Goal: Find specific page/section: Find specific page/section

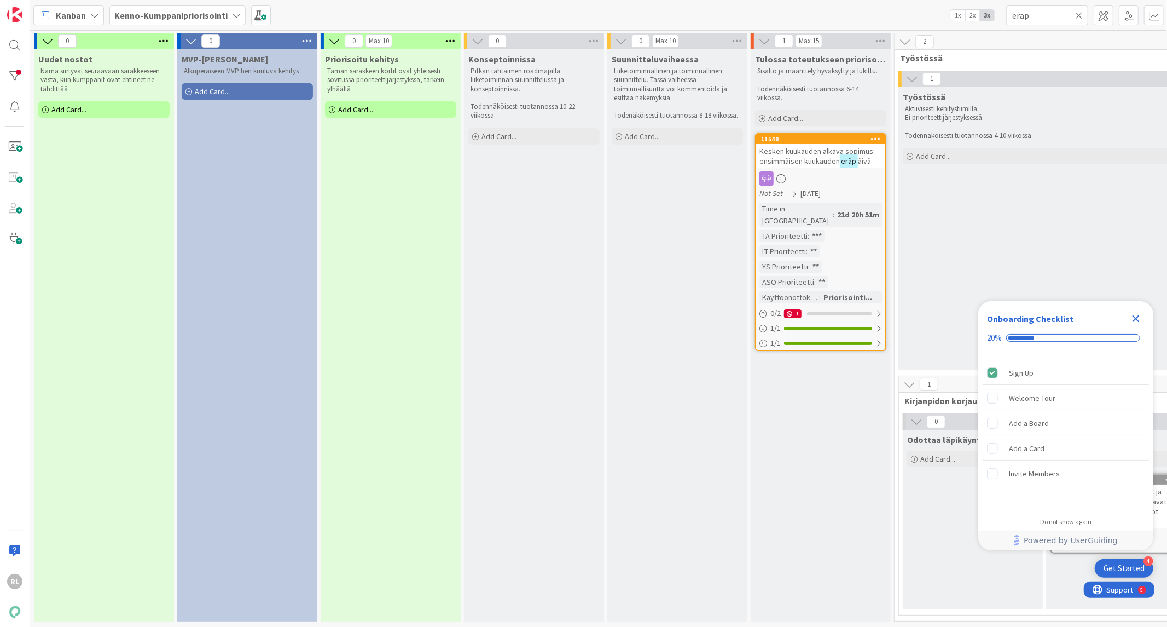
drag, startPoint x: 1082, startPoint y: 14, endPoint x: 1075, endPoint y: 14, distance: 6.6
click at [1081, 14] on icon at bounding box center [1079, 15] width 8 height 10
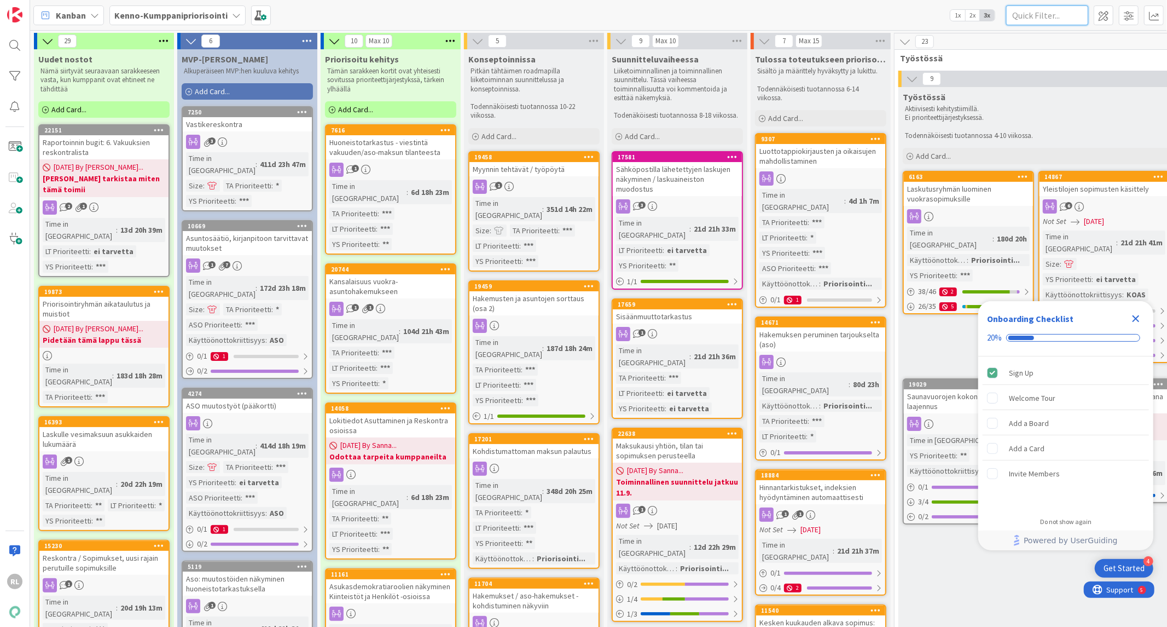
click at [1033, 22] on input "text" at bounding box center [1047, 15] width 82 height 20
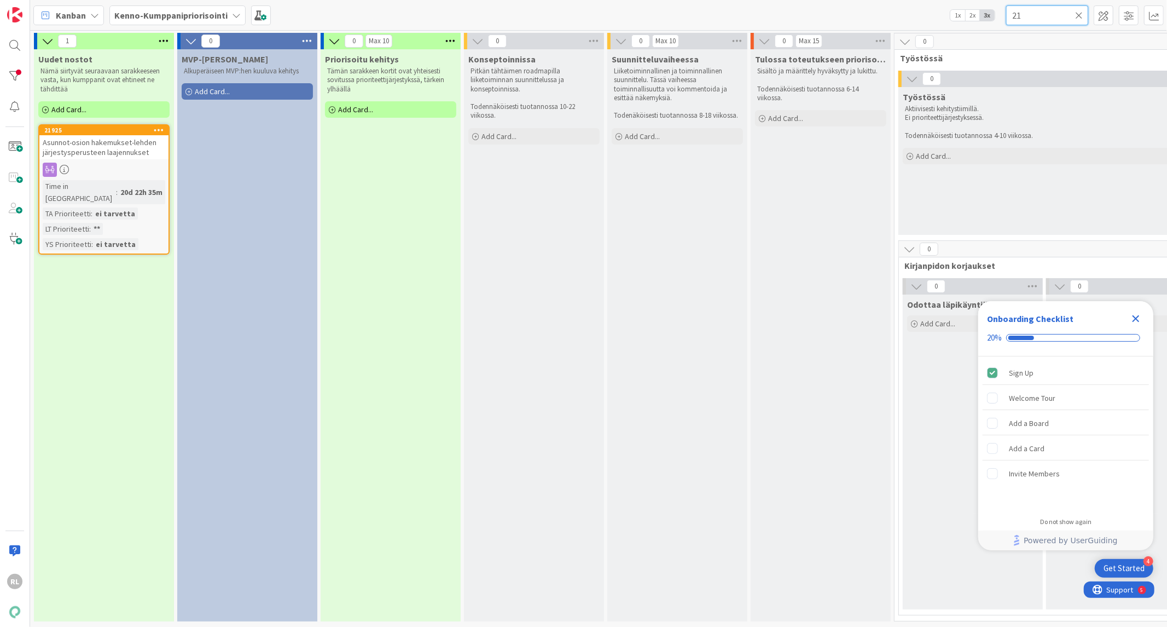
type input "2"
type input "21008"
click at [78, 146] on div "Asukasvalinnan teon päivämäärä" at bounding box center [103, 142] width 129 height 14
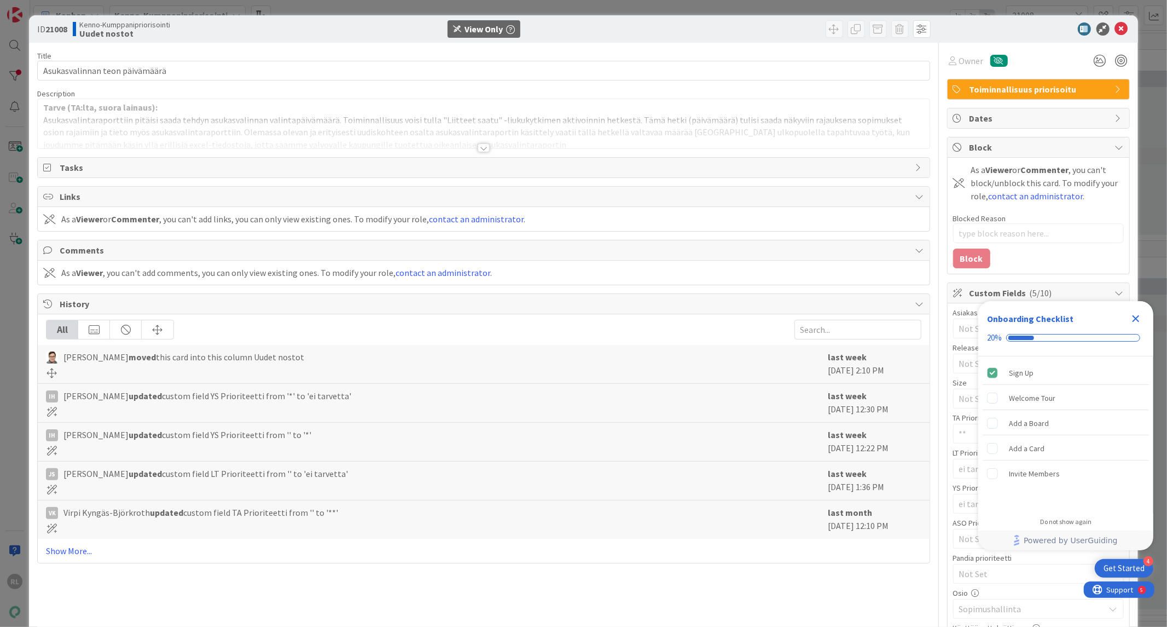
click at [479, 146] on div at bounding box center [484, 147] width 12 height 9
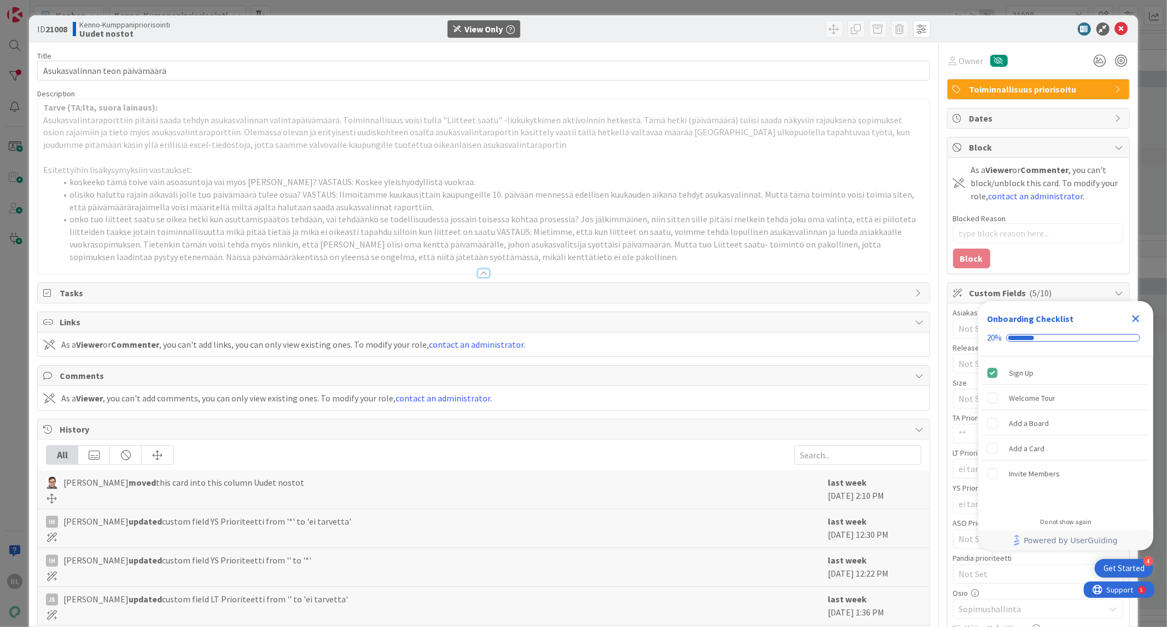
type textarea "x"
click at [1137, 319] on icon "Close Checklist" at bounding box center [1136, 318] width 7 height 7
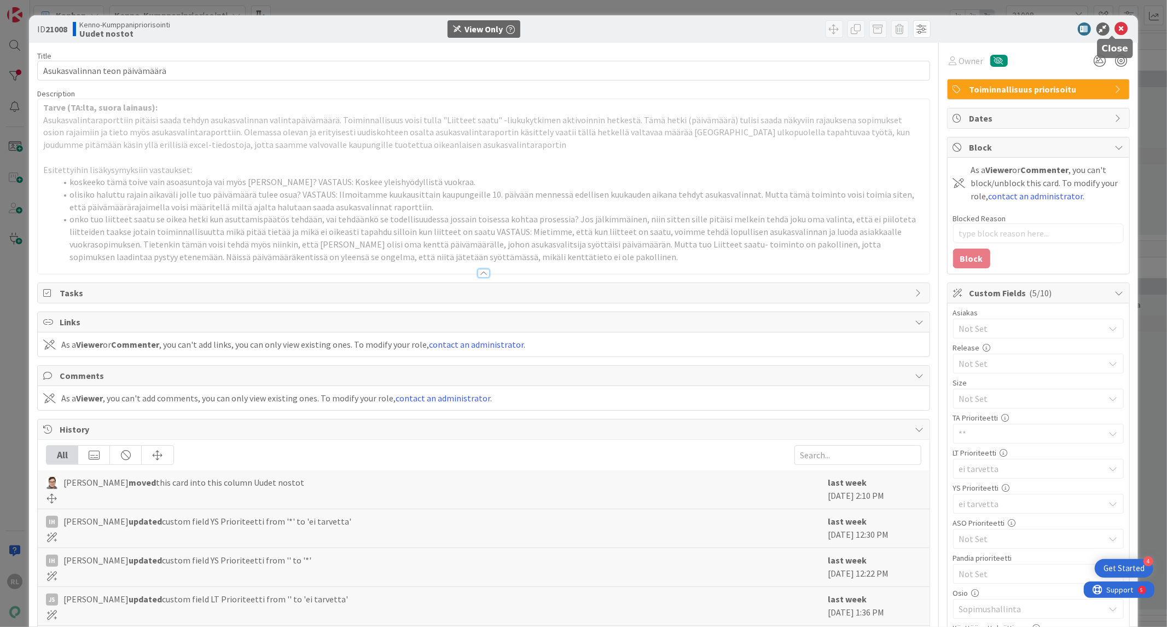
click at [1115, 29] on icon at bounding box center [1121, 28] width 13 height 13
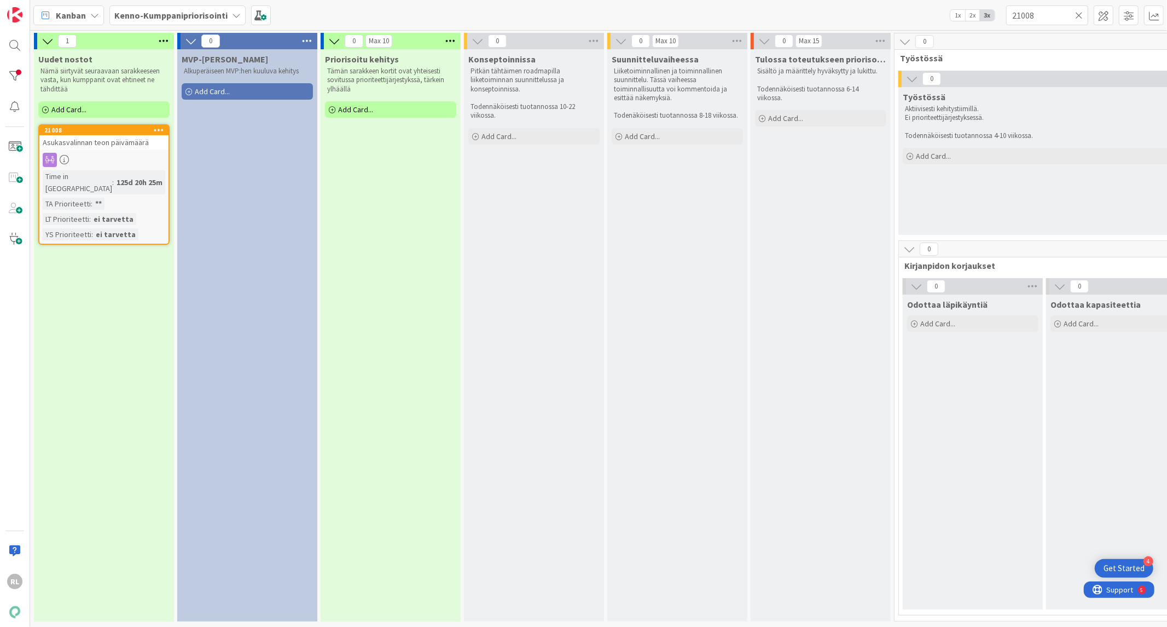
click at [1080, 15] on icon at bounding box center [1079, 15] width 8 height 10
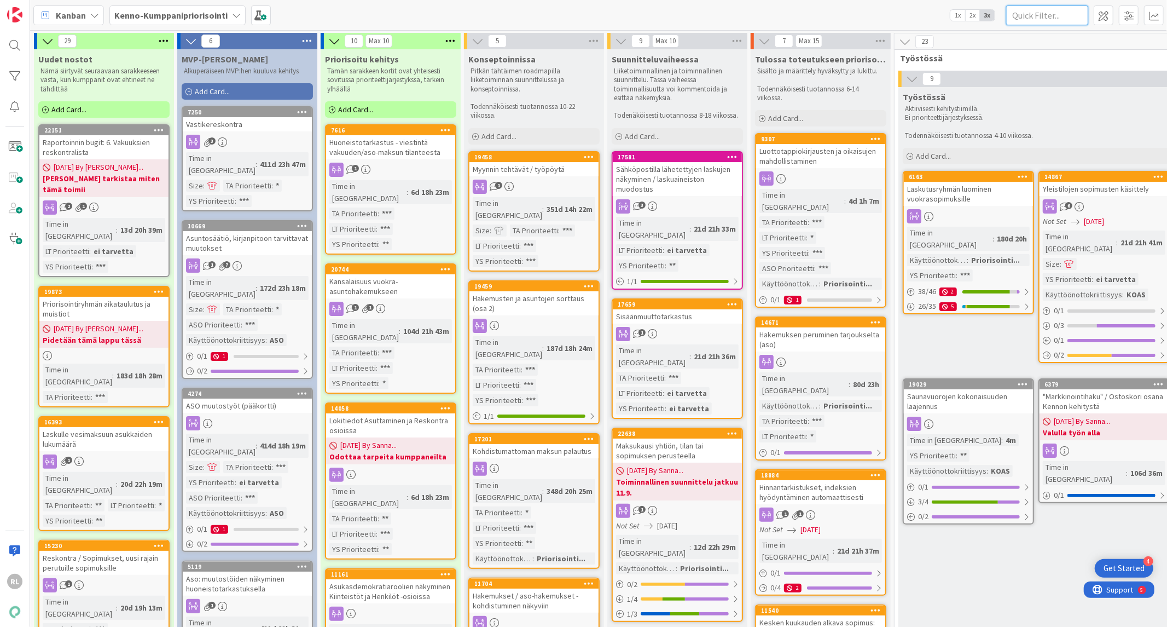
click at [1071, 14] on input "text" at bounding box center [1047, 15] width 82 height 20
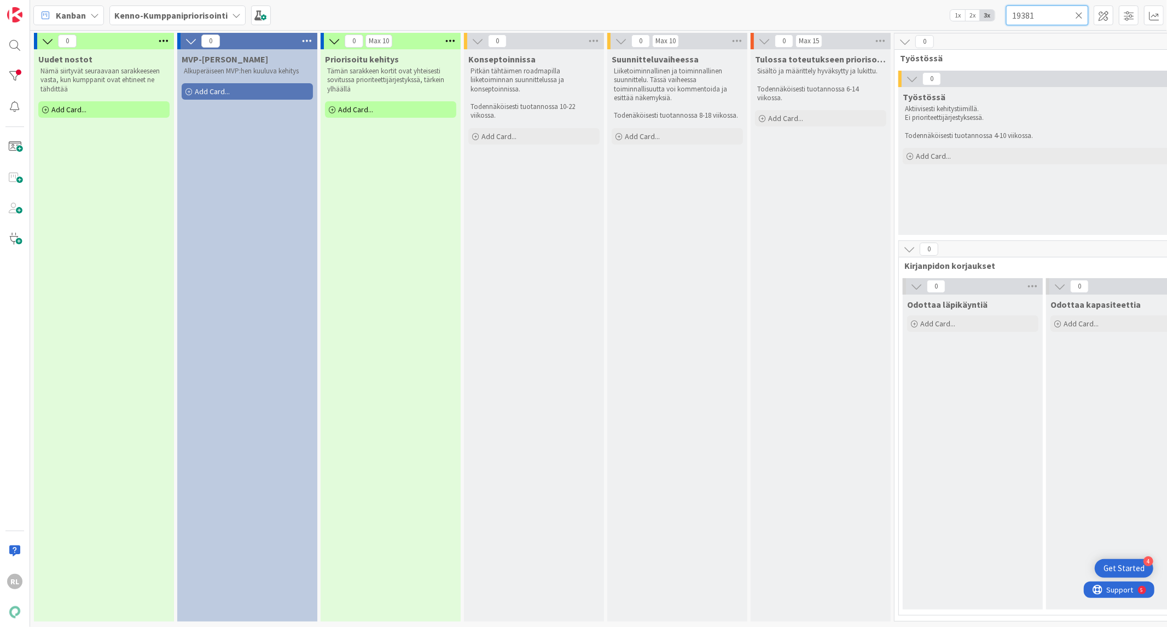
drag, startPoint x: 1065, startPoint y: 10, endPoint x: 916, endPoint y: 22, distance: 149.3
click at [916, 22] on div "Kanban Kenno-Kumppanipriorisointi 1x 2x 3x 19381" at bounding box center [598, 15] width 1137 height 30
type input "19381"
click at [231, 11] on div "Kenno-Kumppanipriorisointi" at bounding box center [177, 15] width 136 height 20
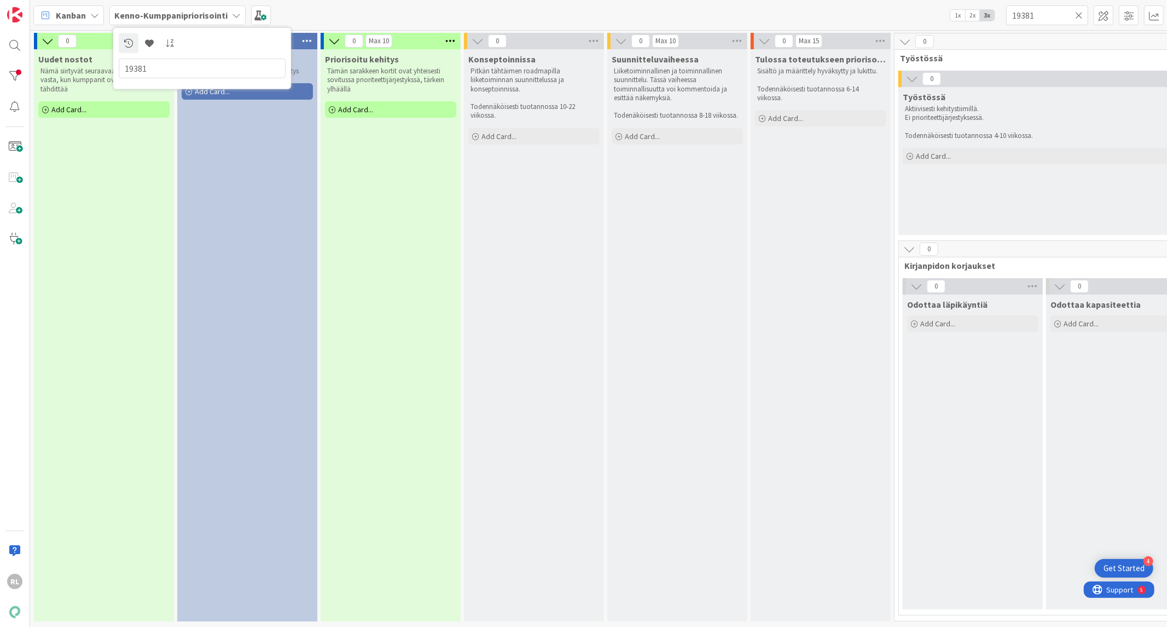
type input "19381"
drag, startPoint x: 1046, startPoint y: 15, endPoint x: 1017, endPoint y: 15, distance: 29.6
click at [983, 18] on div "Kanban Kenno-Kumppanipriorisointi 19381 1x 2x 3x 19381" at bounding box center [598, 15] width 1137 height 30
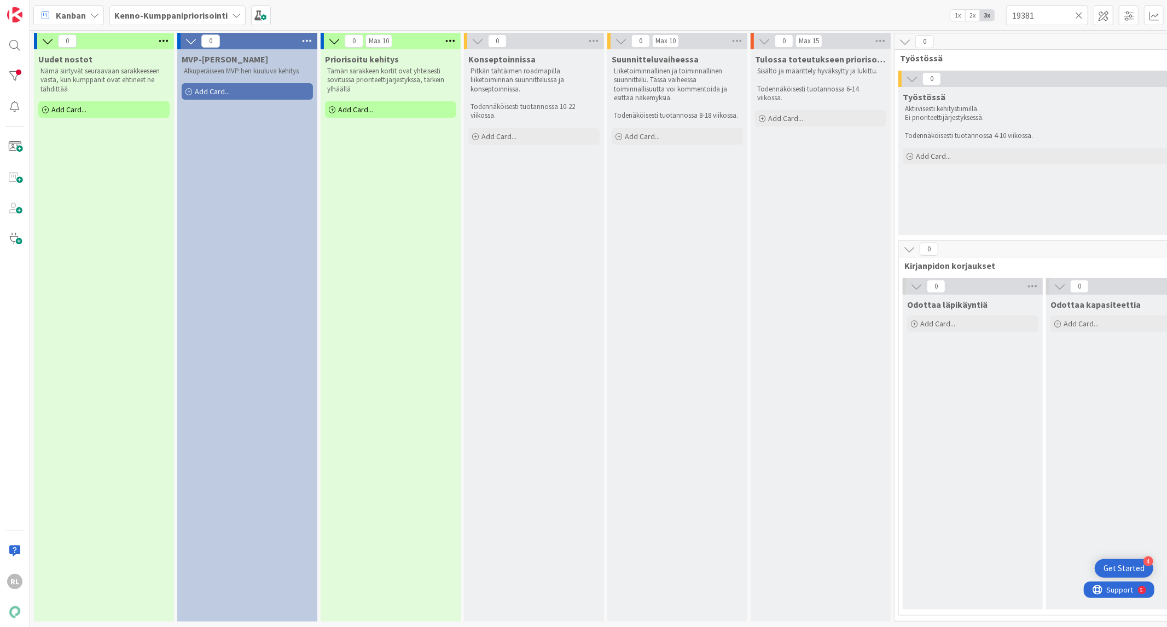
click at [180, 17] on b "Kenno-Kumppanipriorisointi" at bounding box center [170, 15] width 113 height 11
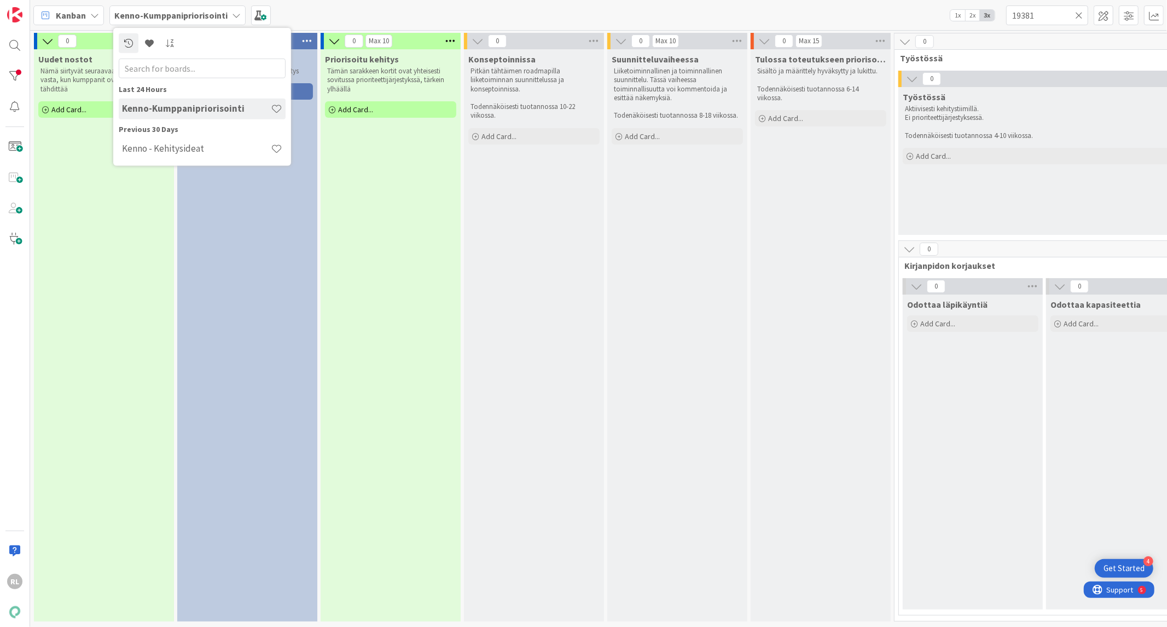
click at [162, 159] on div "Kenno - Kehitysideat" at bounding box center [202, 149] width 167 height 22
click at [162, 155] on div "Kenno - Kehitysideat" at bounding box center [202, 148] width 167 height 21
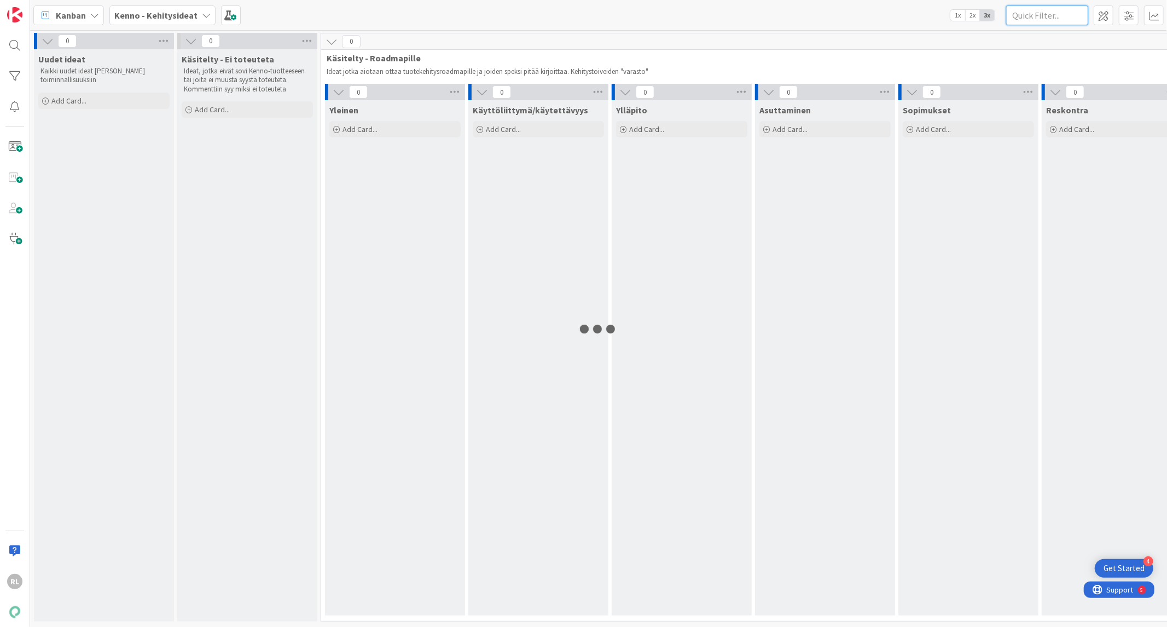
drag, startPoint x: 1032, startPoint y: 18, endPoint x: 1032, endPoint y: 42, distance: 24.1
click at [1032, 15] on input "text" at bounding box center [1047, 15] width 82 height 20
paste input "19381"
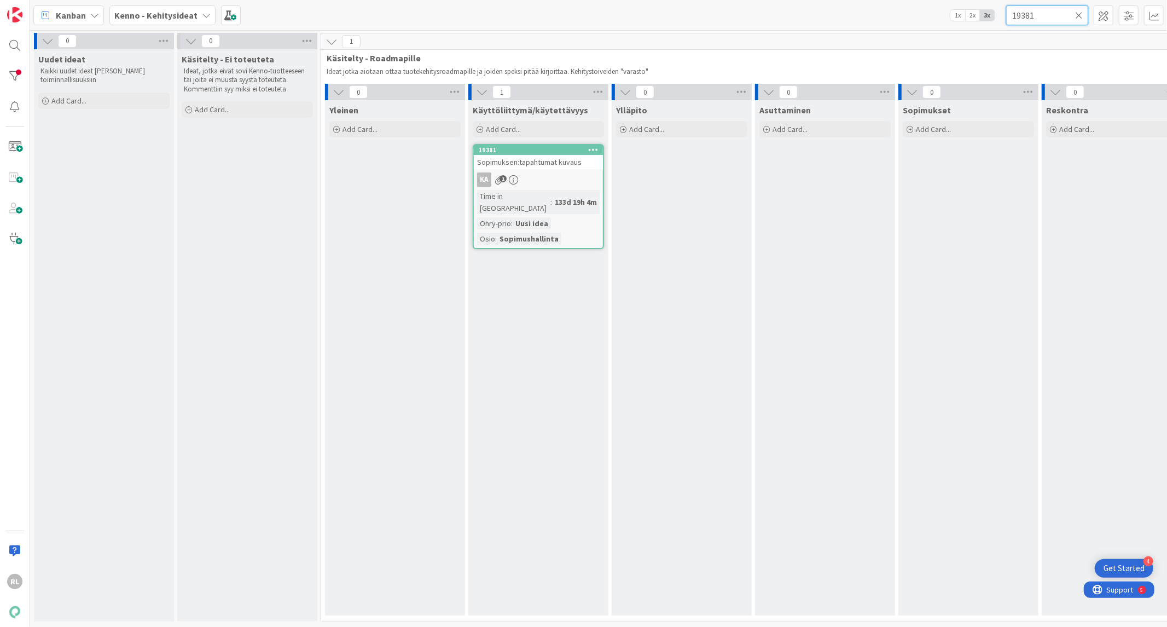
type input "19381"
click at [576, 157] on span "Sopimuksen:tapahtumat kuvaus" at bounding box center [529, 162] width 105 height 10
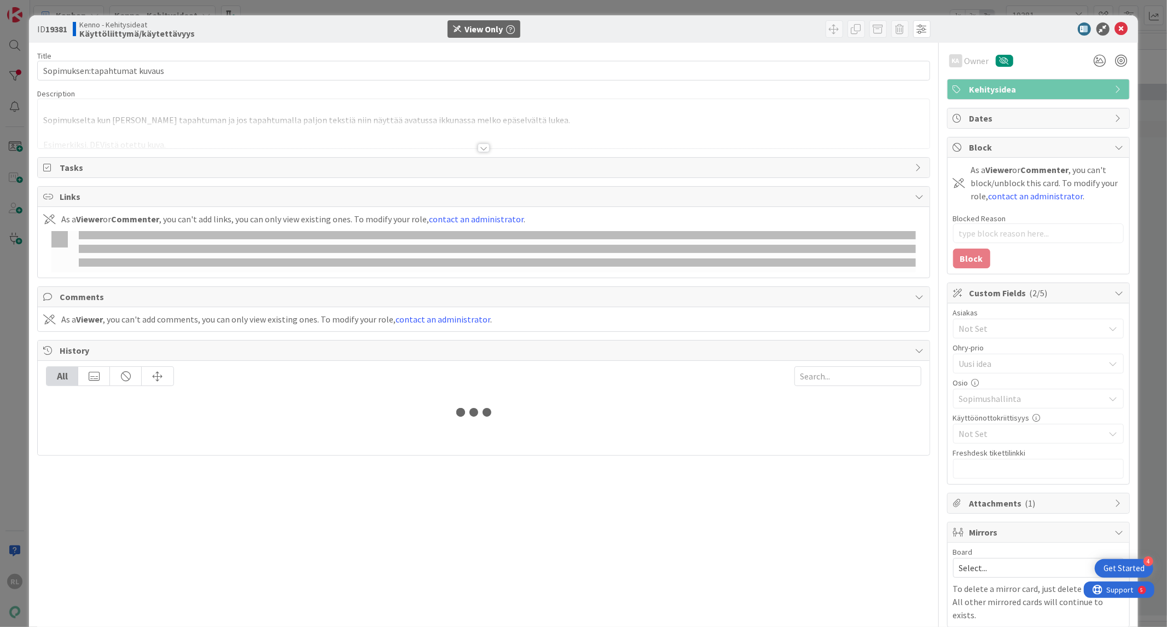
type textarea "x"
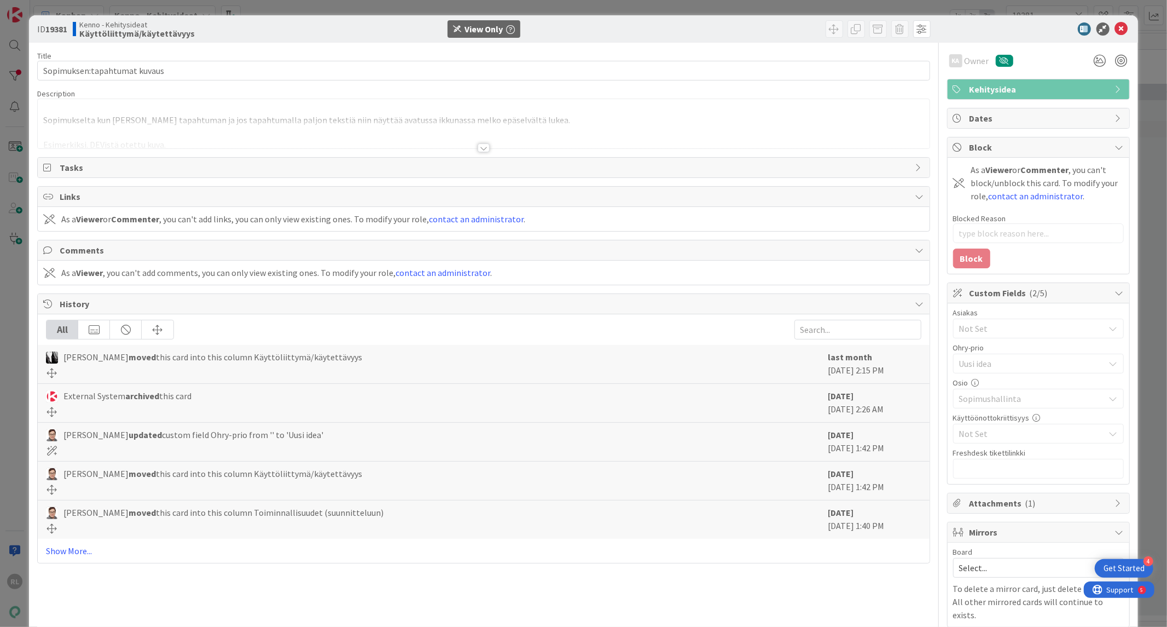
click at [483, 150] on div at bounding box center [484, 147] width 12 height 9
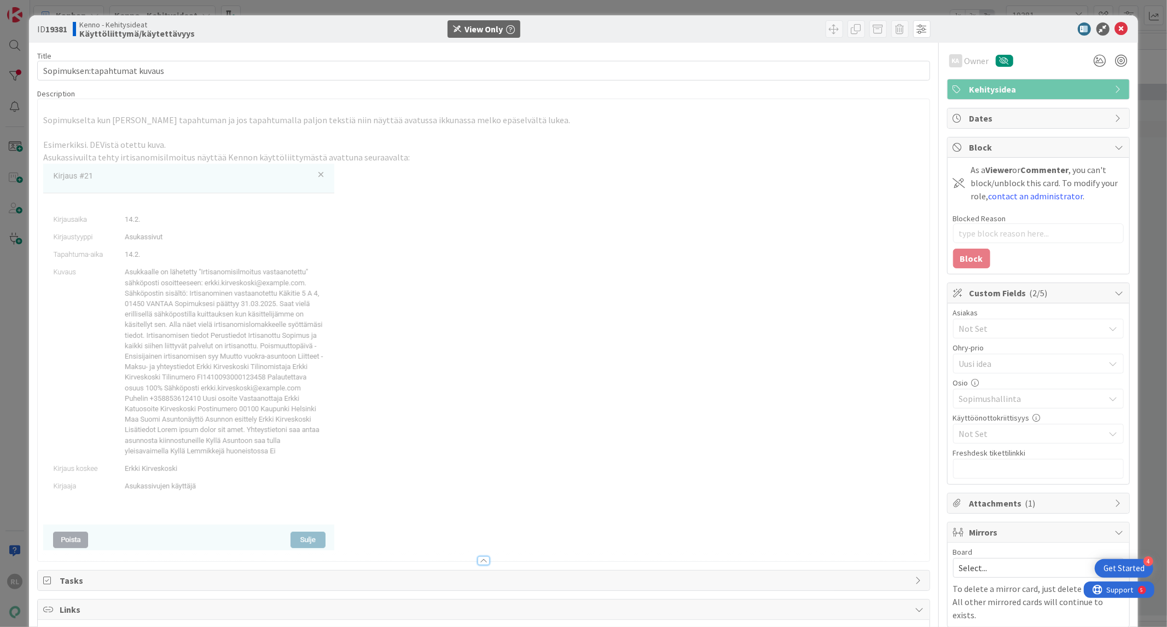
click at [442, 155] on p "Asukassivuilta tehty irtisanomisilmoitus näyttää Kennon käyttöliittymästä avatt…" at bounding box center [483, 157] width 881 height 13
click at [1115, 31] on icon at bounding box center [1121, 28] width 13 height 13
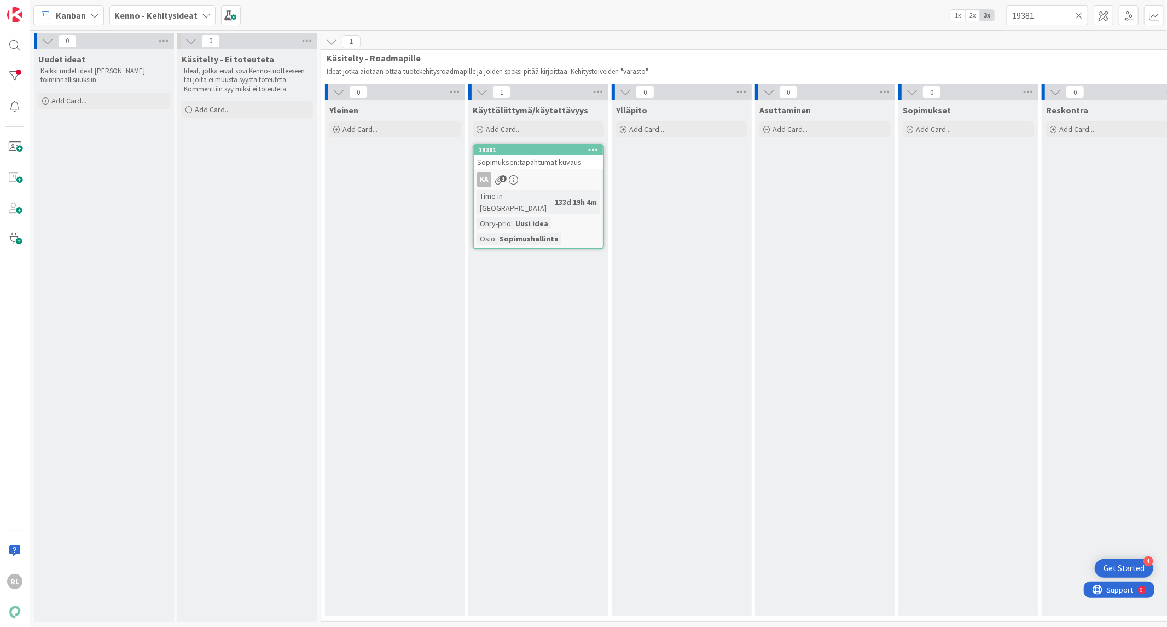
drag, startPoint x: 141, startPoint y: 19, endPoint x: 97, endPoint y: 163, distance: 150.8
click at [100, 177] on div "Uudet ideat Kaikki uudet ideat Kennon toiminnallisuuksiin Add Card..." at bounding box center [104, 335] width 140 height 572
drag, startPoint x: 16, startPoint y: 73, endPoint x: 13, endPoint y: 48, distance: 26.0
drag, startPoint x: 13, startPoint y: 48, endPoint x: 341, endPoint y: 233, distance: 376.9
click at [341, 233] on div "Yleinen Add Card..." at bounding box center [395, 357] width 140 height 515
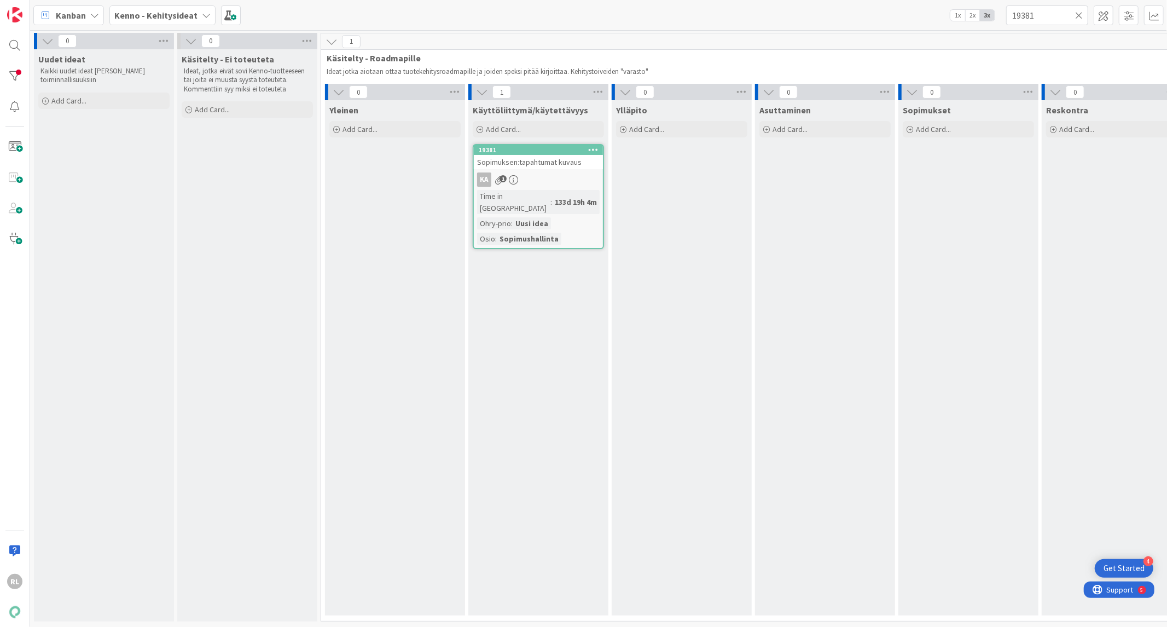
click at [173, 16] on b "Kenno - Kehitysideat" at bounding box center [155, 15] width 83 height 11
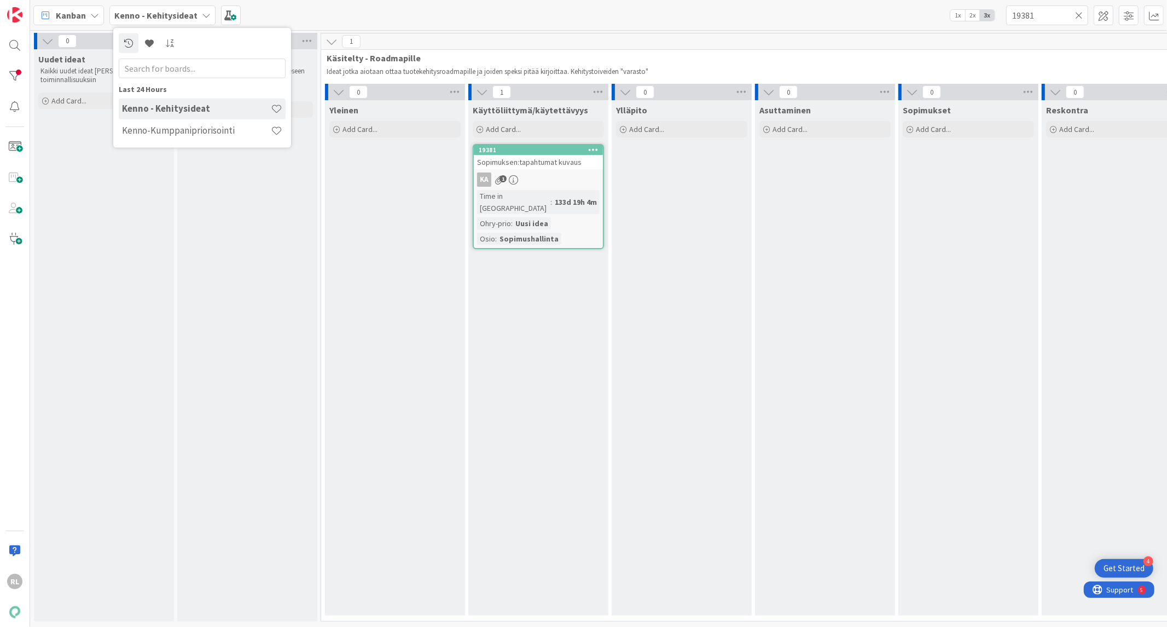
click at [155, 108] on h4 "Kenno - Kehitysideat" at bounding box center [196, 108] width 149 height 11
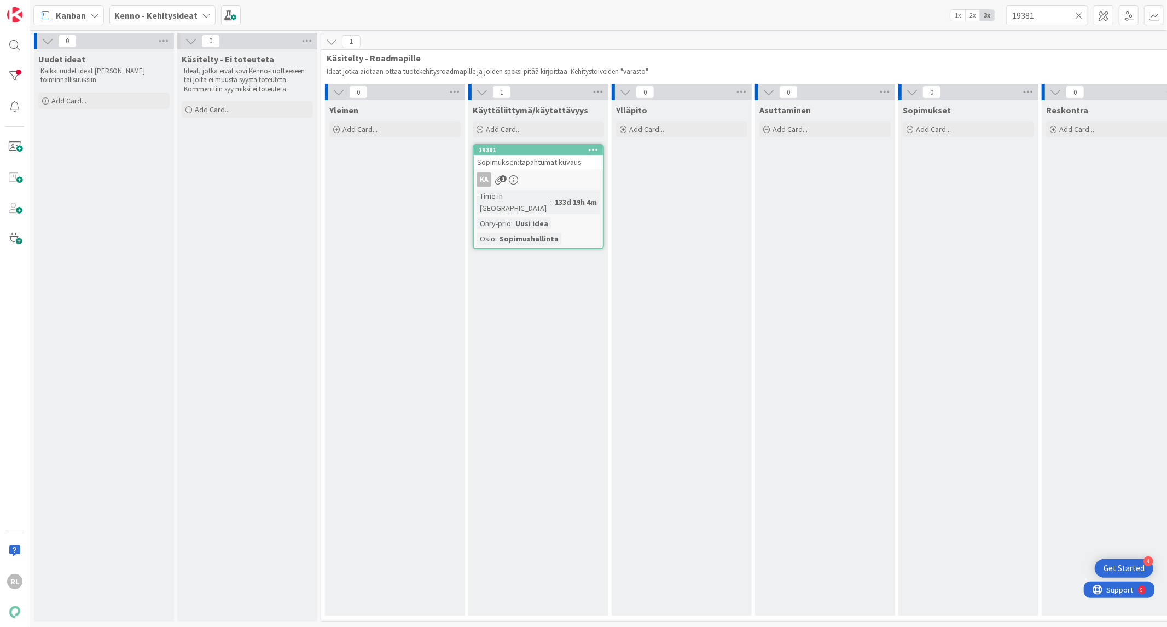
click at [176, 20] on span "Kenno - Kehitysideat" at bounding box center [155, 15] width 83 height 13
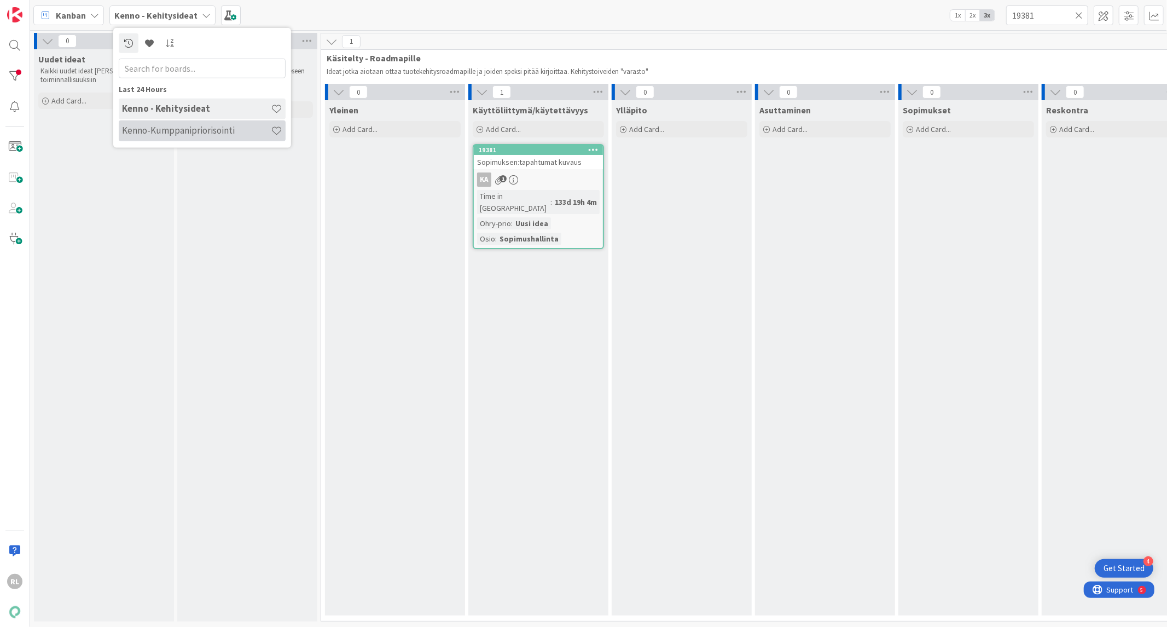
click at [161, 126] on h4 "Kenno-Kumppanipriorisointi" at bounding box center [196, 130] width 149 height 11
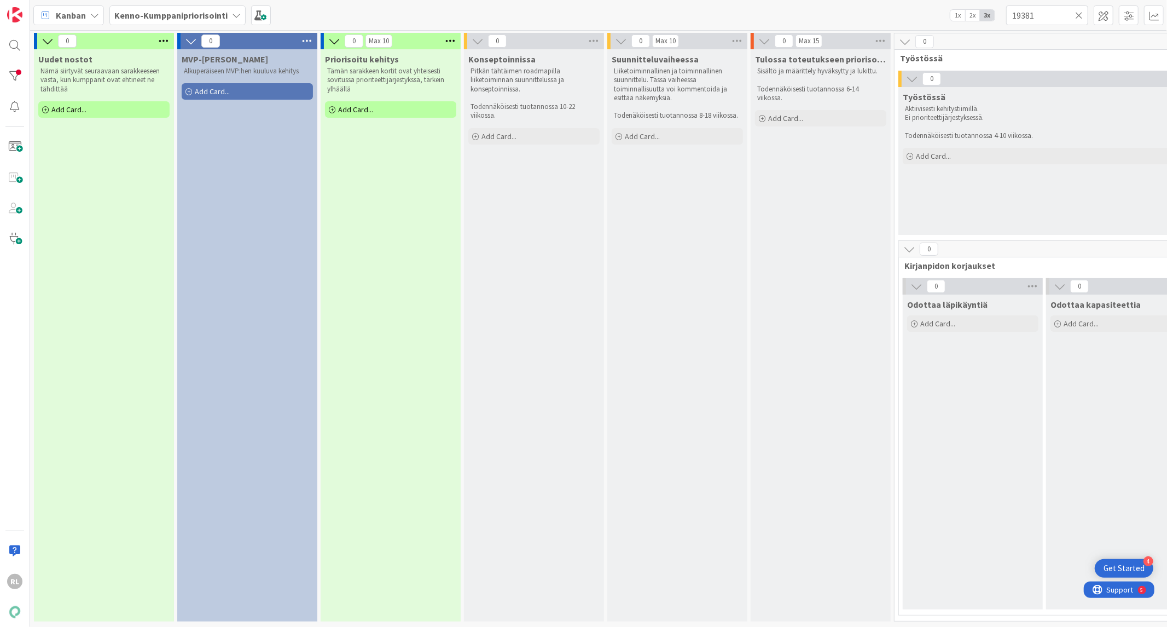
click at [1076, 14] on icon at bounding box center [1079, 15] width 8 height 10
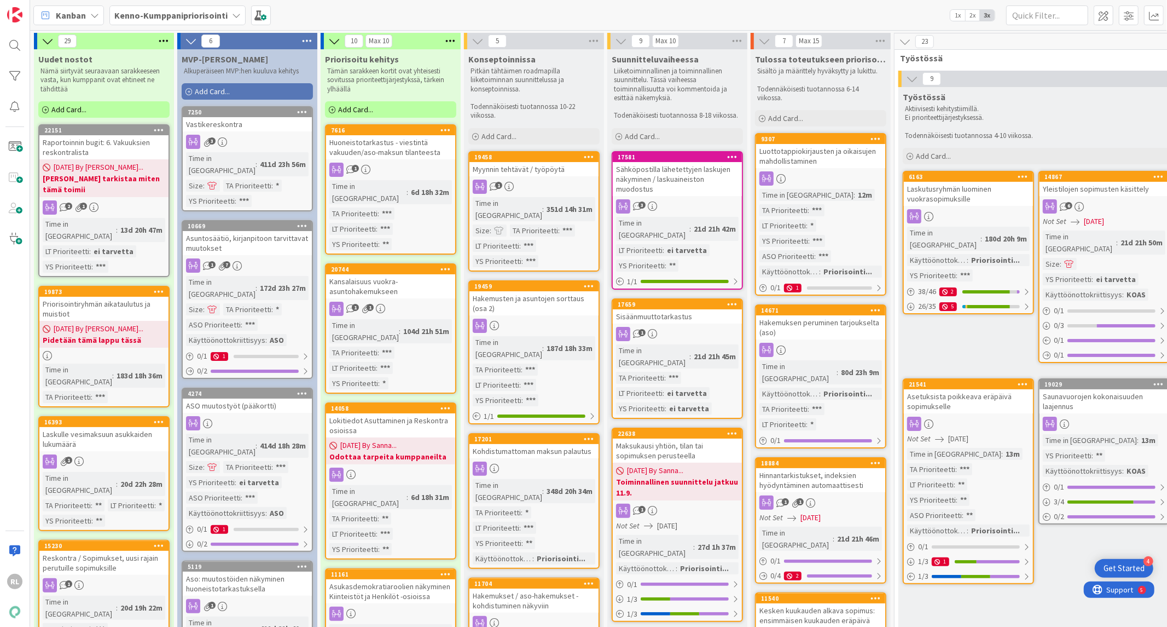
drag, startPoint x: 414, startPoint y: 148, endPoint x: 423, endPoint y: 154, distance: 11.1
click at [414, 148] on div "Huoneistotarkastus - viestintä vakuuden/aso-maksun tilanteesta" at bounding box center [390, 147] width 129 height 24
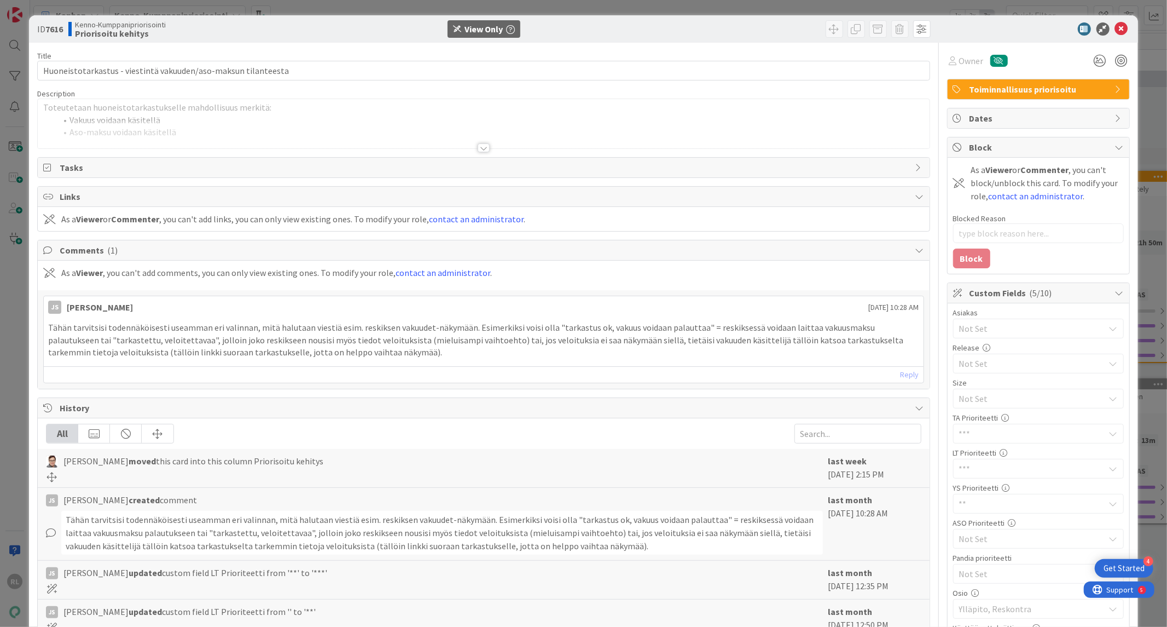
click at [478, 149] on div at bounding box center [484, 147] width 12 height 9
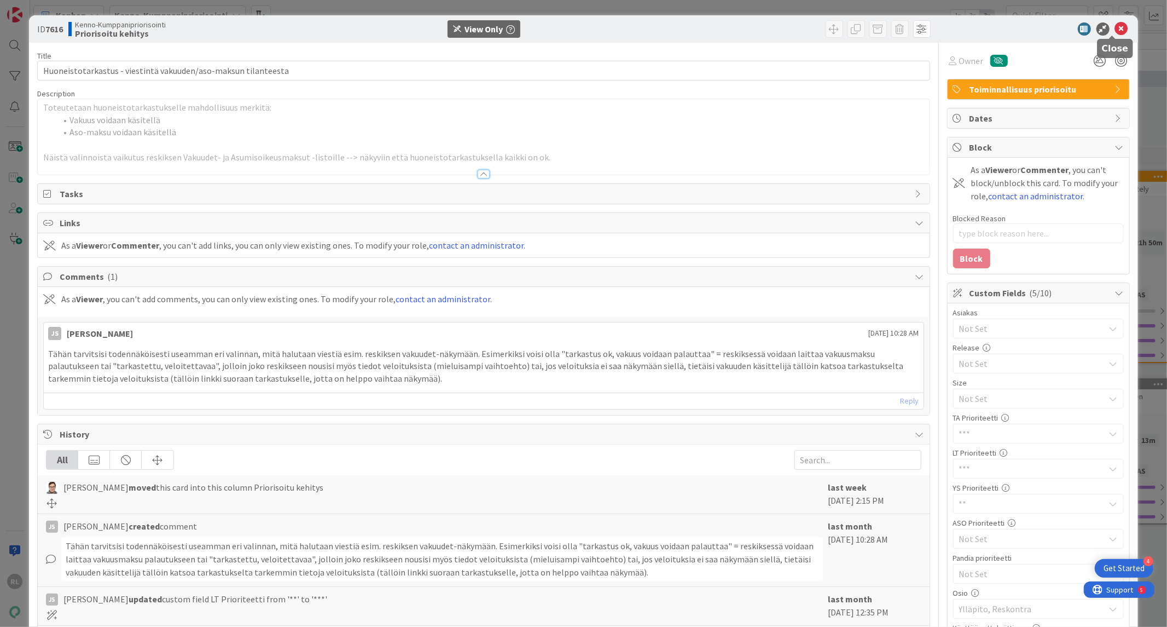
drag, startPoint x: 1114, startPoint y: 28, endPoint x: 717, endPoint y: 308, distance: 485.4
click at [1115, 28] on icon at bounding box center [1121, 28] width 13 height 13
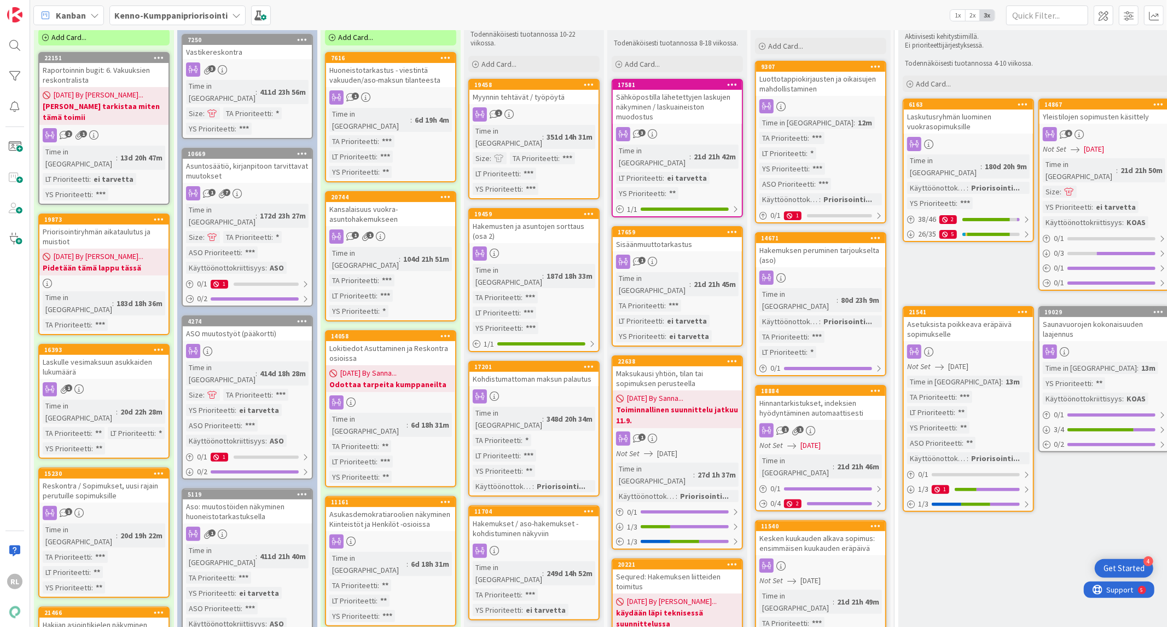
scroll to position [101, 0]
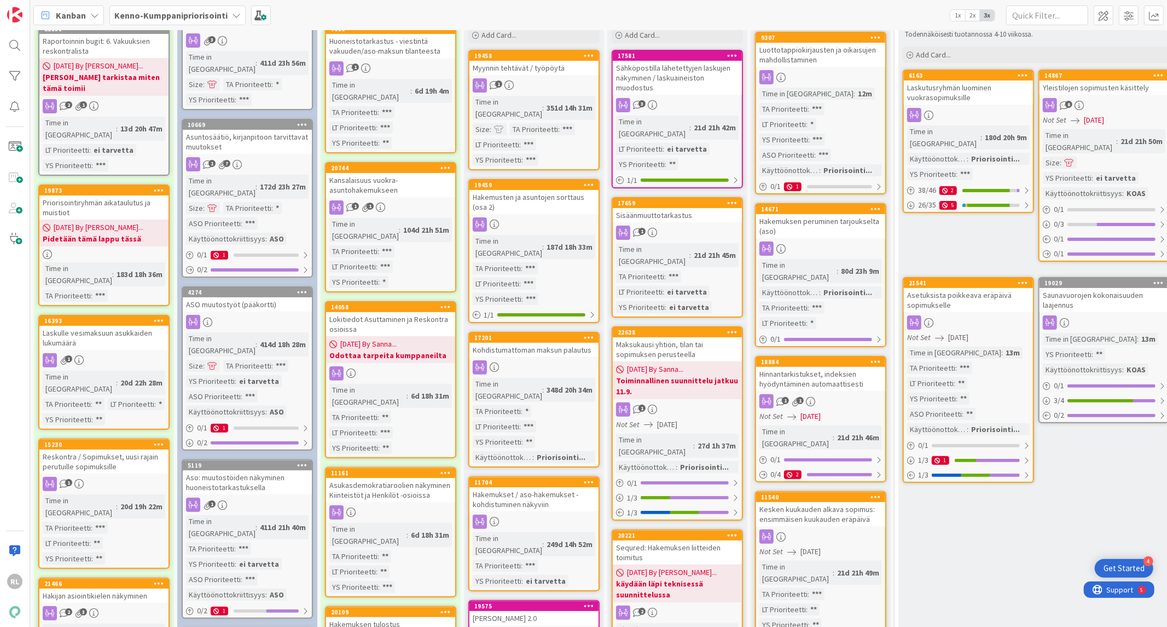
click at [396, 312] on div "Lokitiedot Asuttaminen ja Reskontra osioissa" at bounding box center [390, 324] width 129 height 24
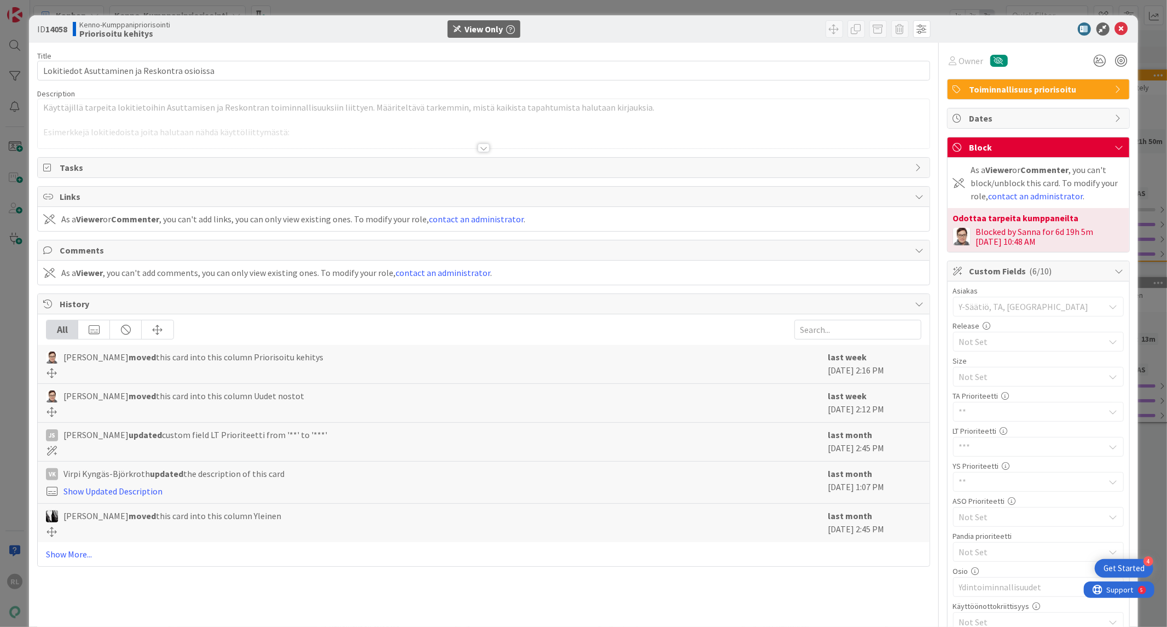
click at [480, 150] on div at bounding box center [484, 147] width 12 height 9
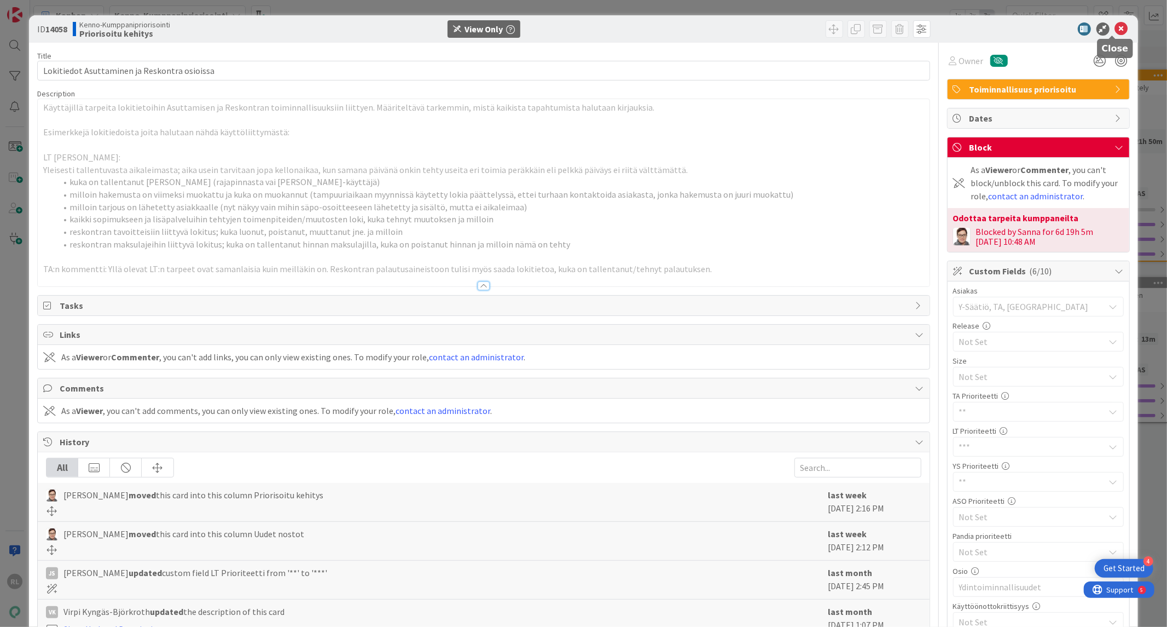
click at [1116, 30] on icon at bounding box center [1121, 28] width 13 height 13
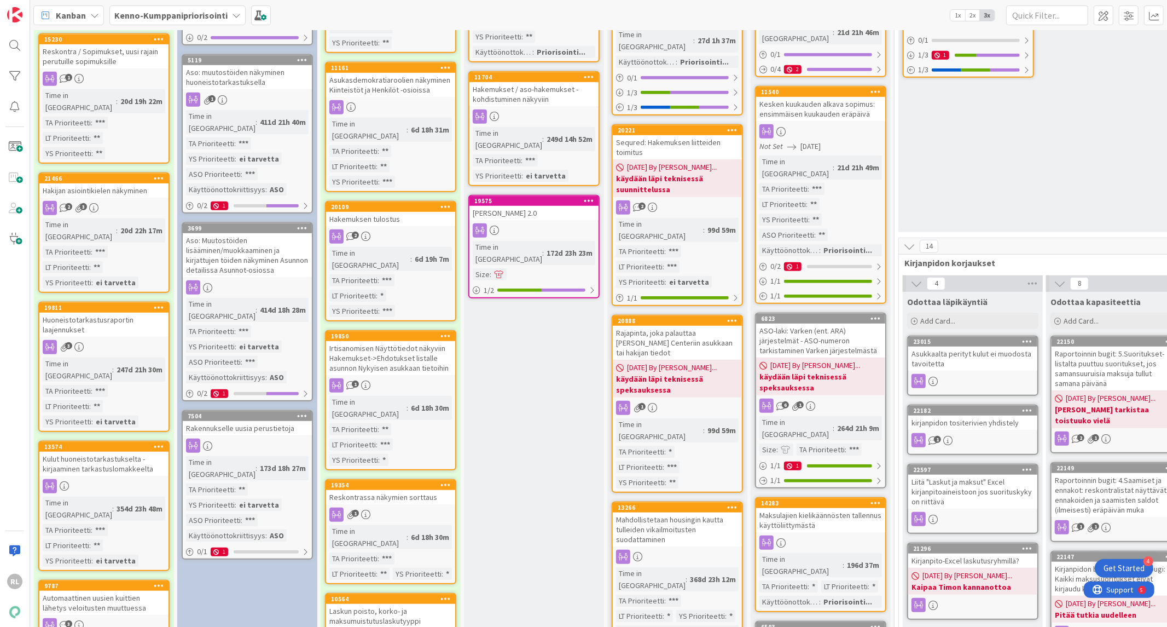
scroll to position [608, 0]
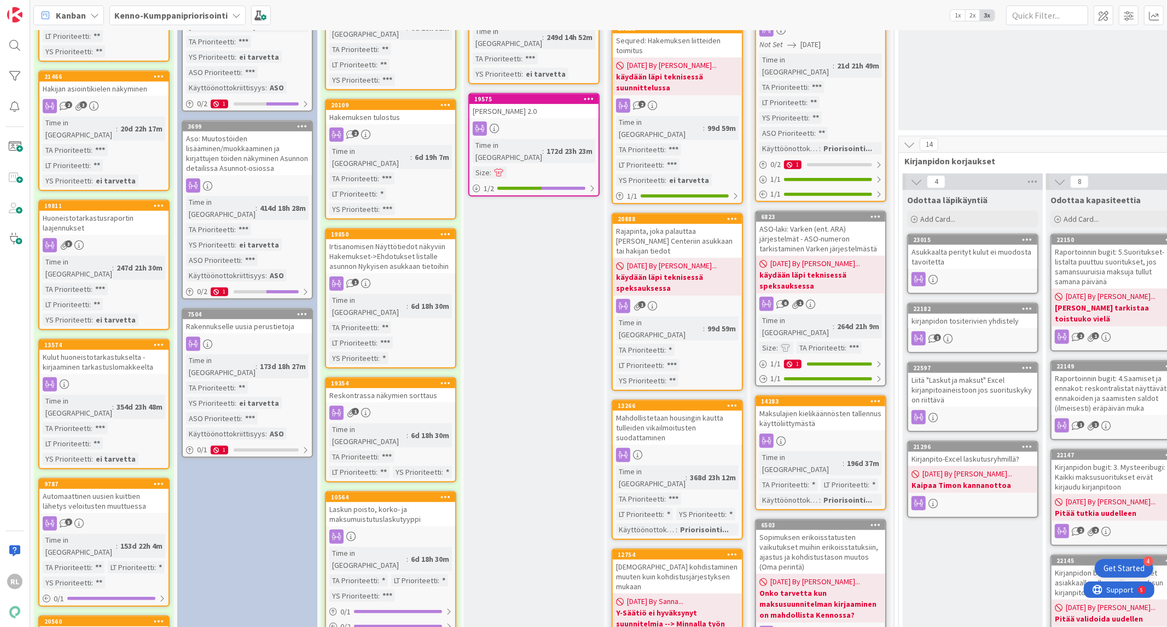
click at [404, 377] on link "19354 Reskontrassa näkymien sorttaus 1 Time in Column : 6d 18h 30m TA Prioritee…" at bounding box center [390, 429] width 131 height 105
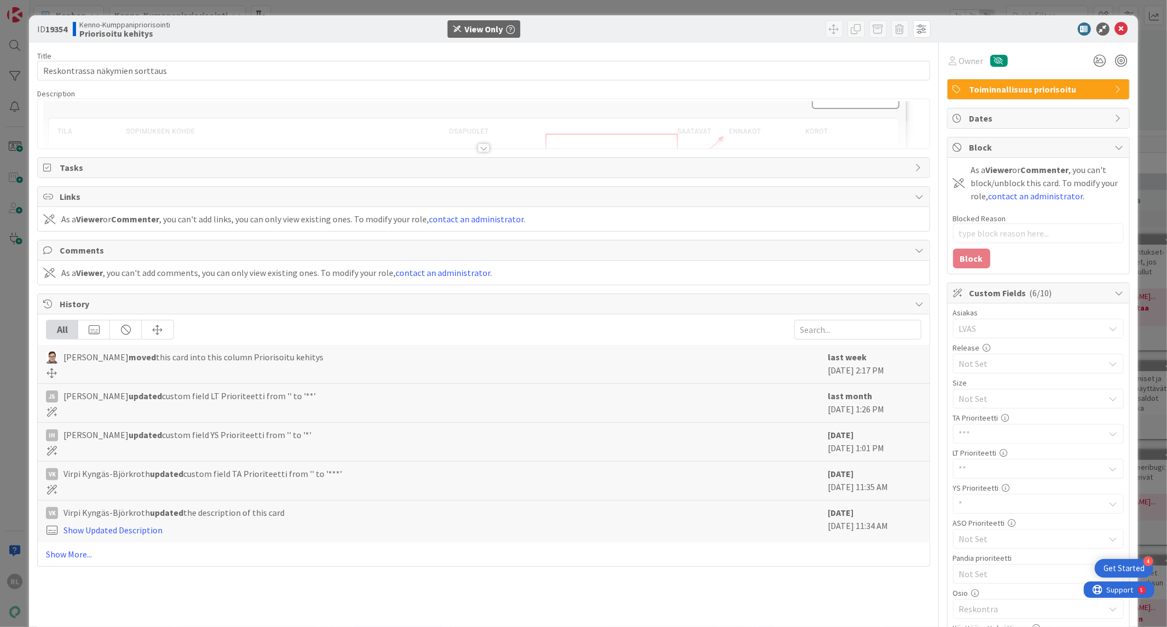
click at [478, 151] on div at bounding box center [484, 147] width 12 height 9
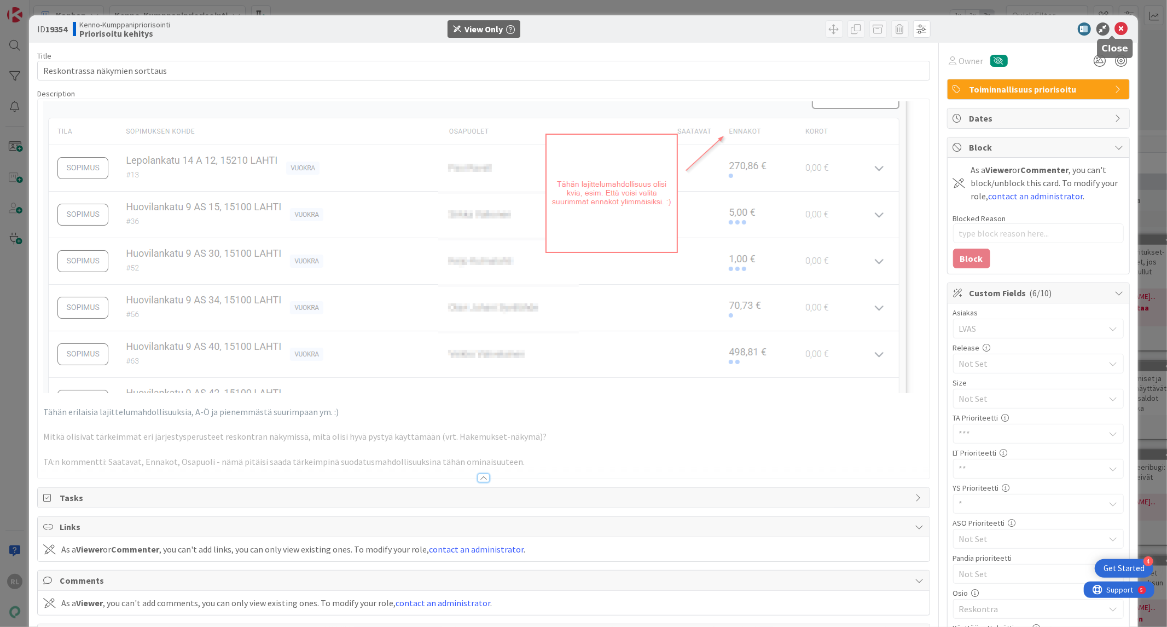
click at [1115, 28] on icon at bounding box center [1121, 28] width 13 height 13
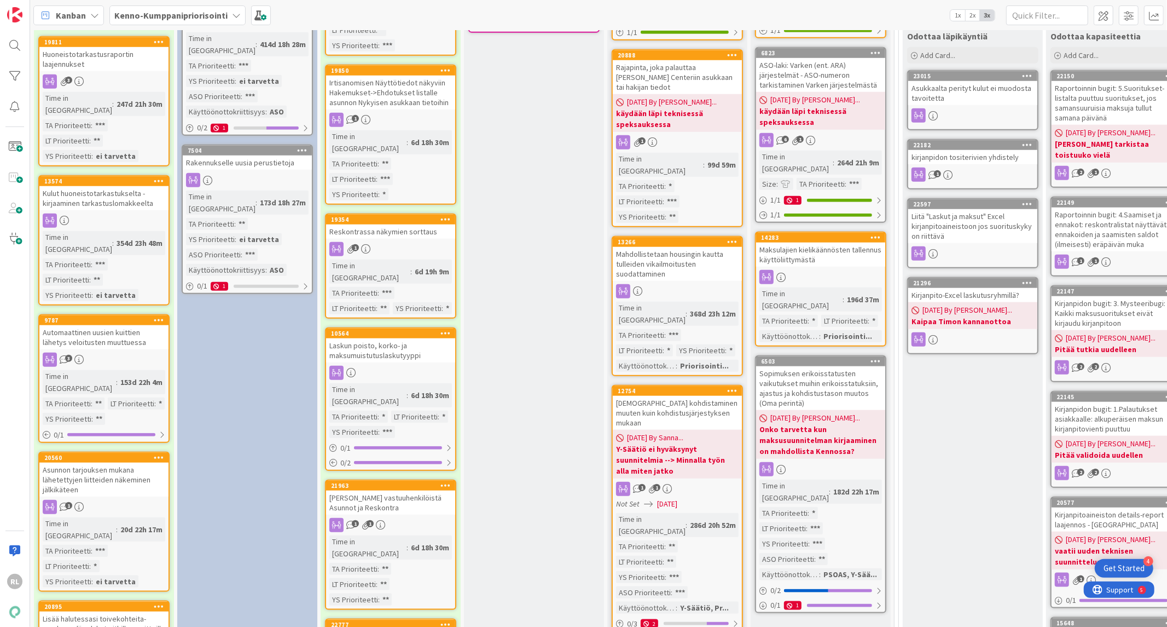
scroll to position [810, 0]
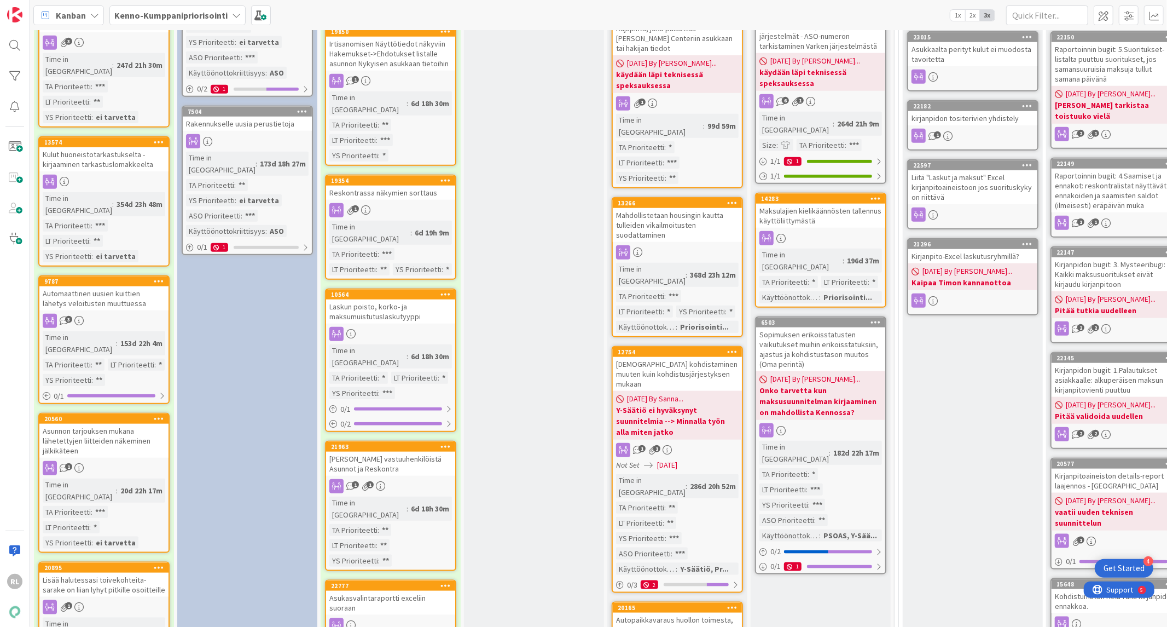
click at [375, 451] on div "Rajain vastuuhenkilöistä Asunnot ja Reskontra" at bounding box center [390, 463] width 129 height 24
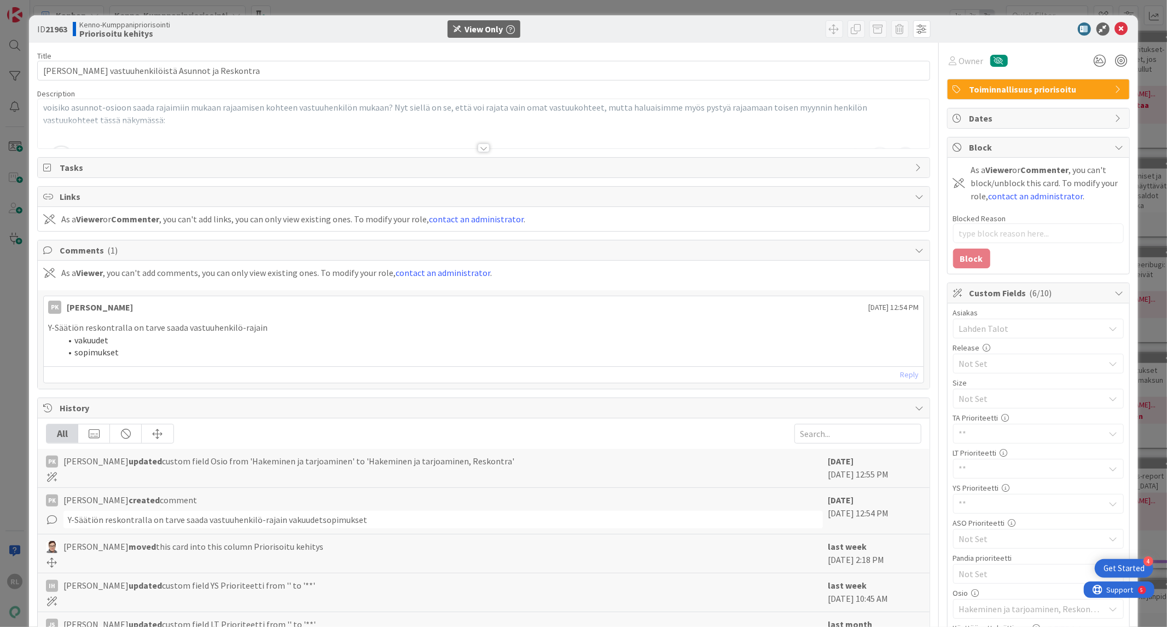
click at [469, 149] on div at bounding box center [483, 143] width 893 height 12
click at [484, 149] on div at bounding box center [484, 147] width 12 height 9
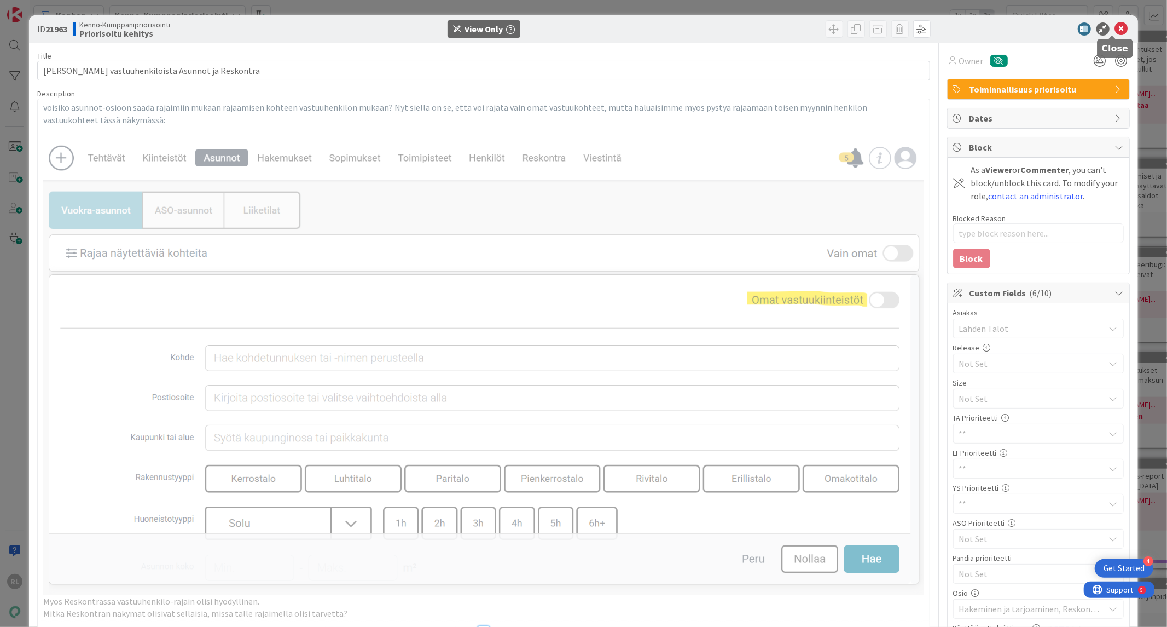
click at [1115, 25] on icon at bounding box center [1121, 28] width 13 height 13
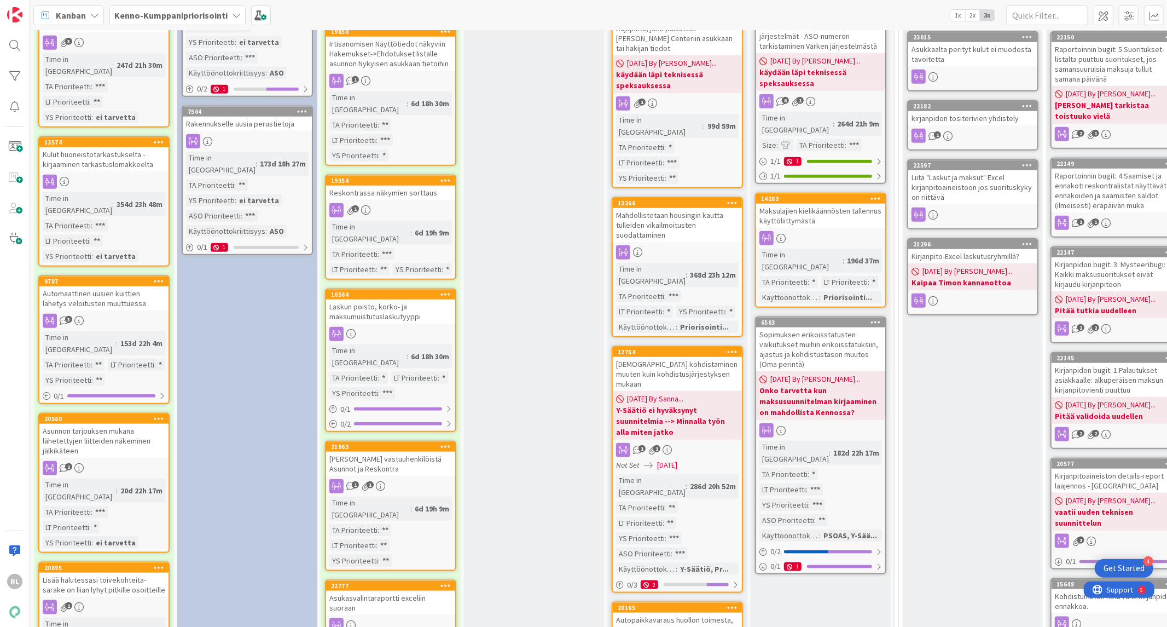
click at [412, 451] on div "Rajain vastuuhenkilöistä Asunnot ja Reskontra" at bounding box center [390, 463] width 129 height 24
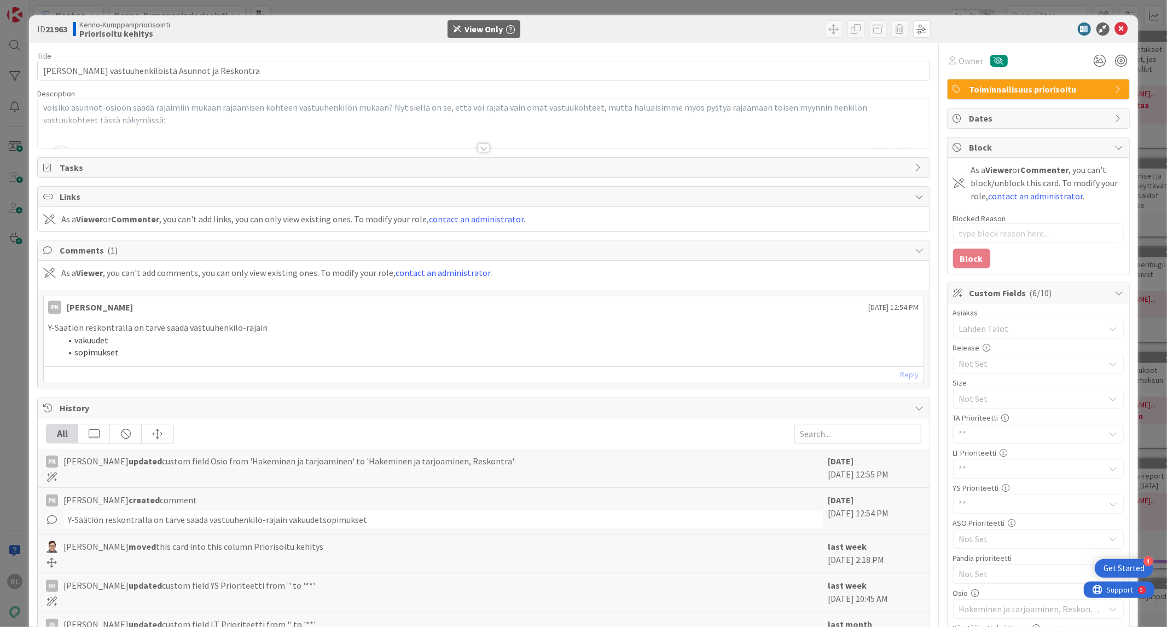
click at [480, 150] on div at bounding box center [484, 147] width 12 height 9
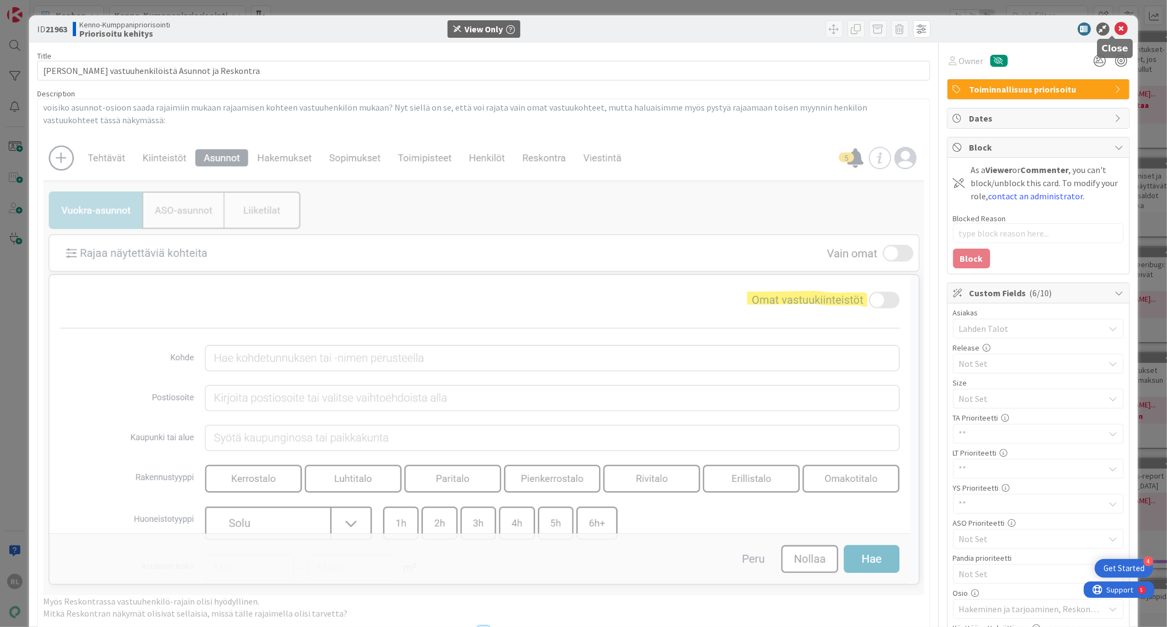
click at [1115, 33] on icon at bounding box center [1121, 28] width 13 height 13
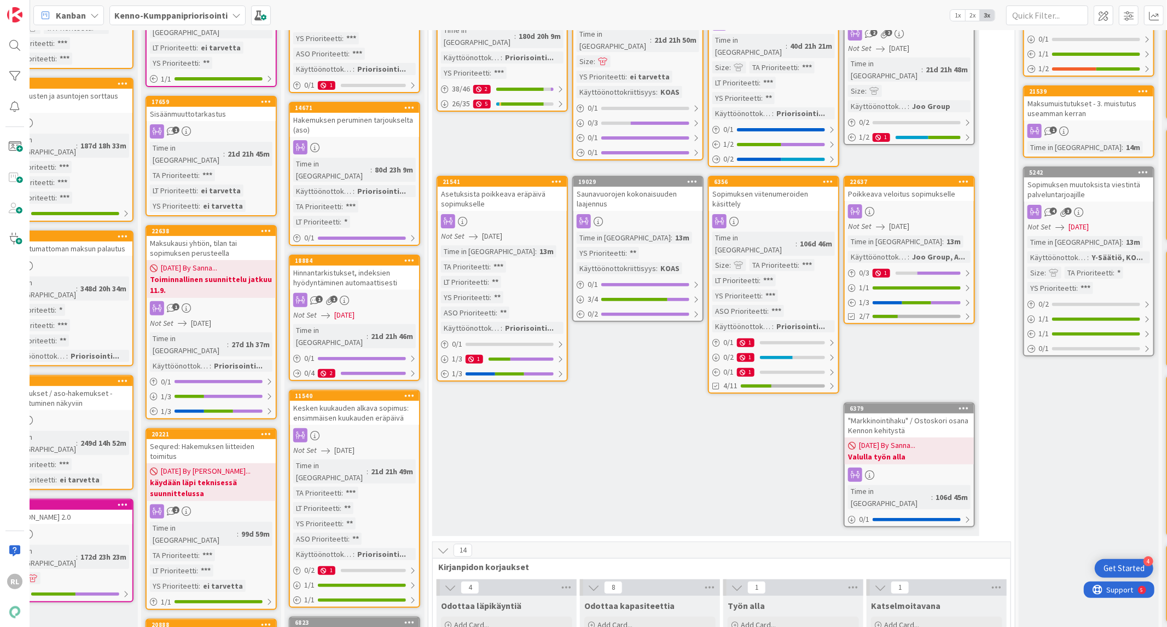
scroll to position [0, 466]
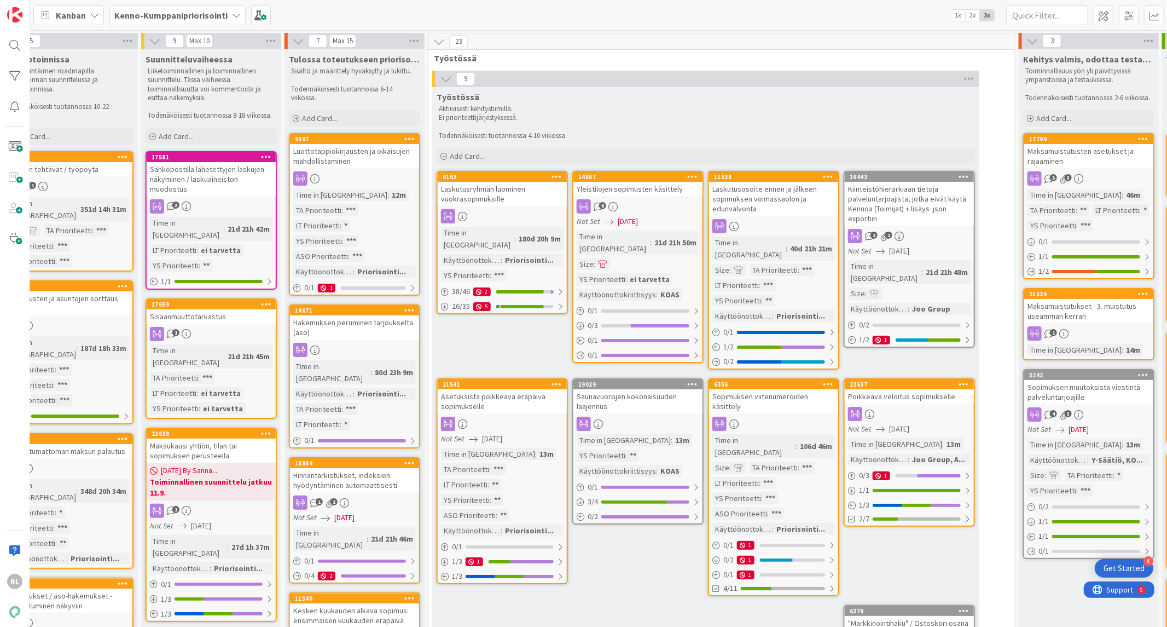
click at [795, 202] on div "Laskutusosoite ennen ja jälkeen sopimuksen voimassaolon ja edunvalvonta" at bounding box center [773, 199] width 129 height 34
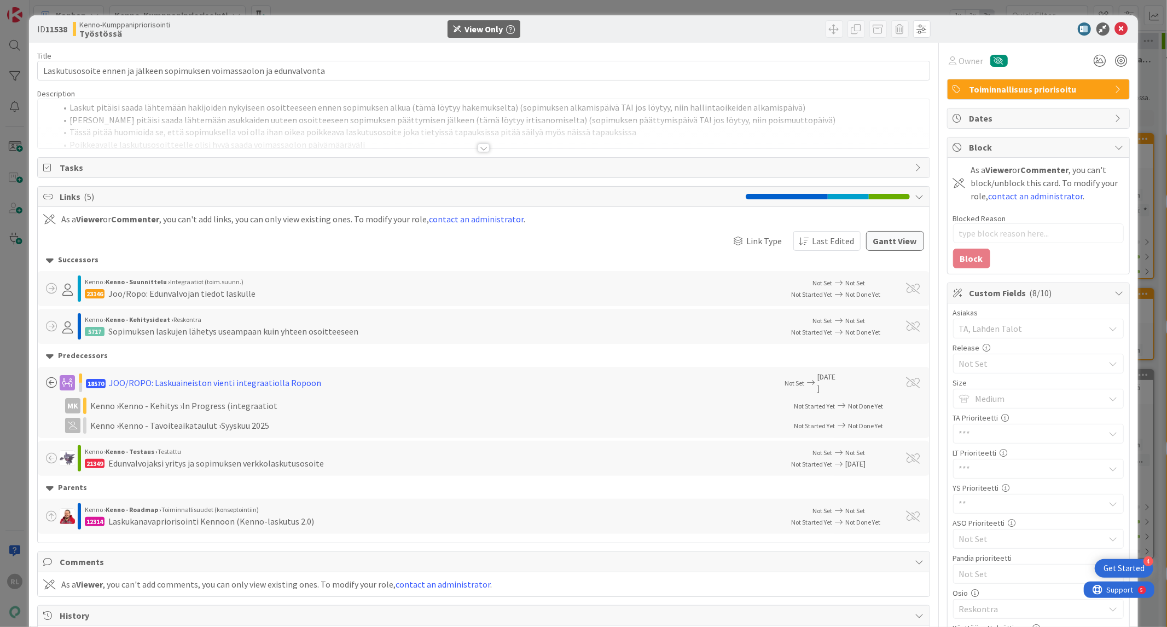
click at [478, 149] on div at bounding box center [484, 147] width 12 height 9
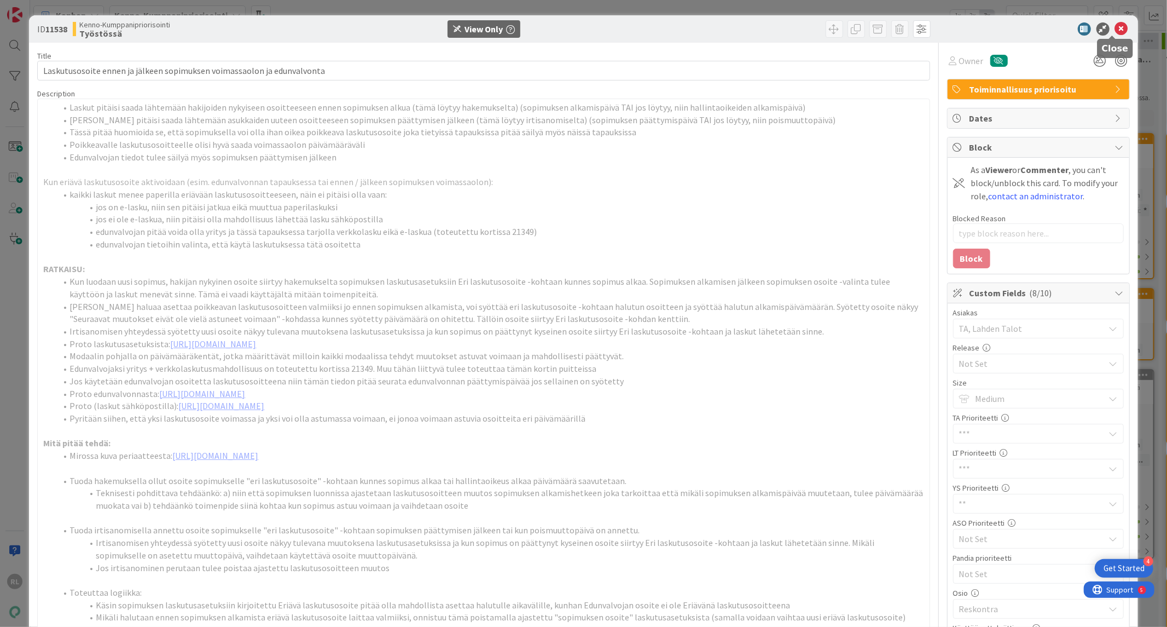
click at [1118, 31] on icon at bounding box center [1121, 28] width 13 height 13
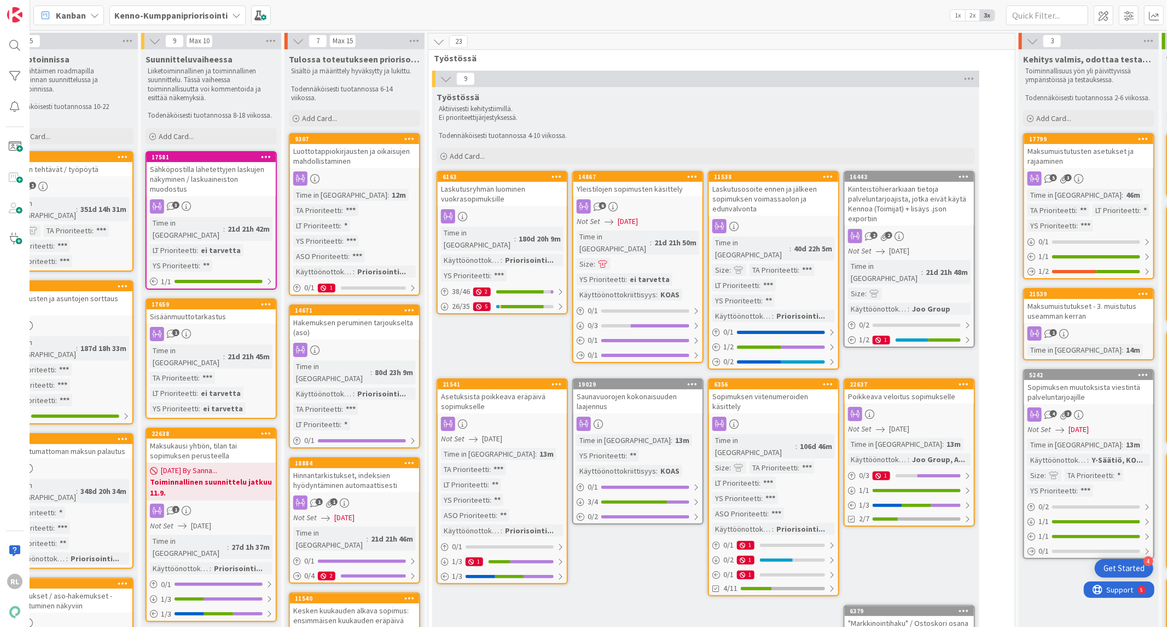
click at [773, 205] on div "Laskutusosoite ennen ja jälkeen sopimuksen voimassaolon ja edunvalvonta" at bounding box center [773, 199] width 129 height 34
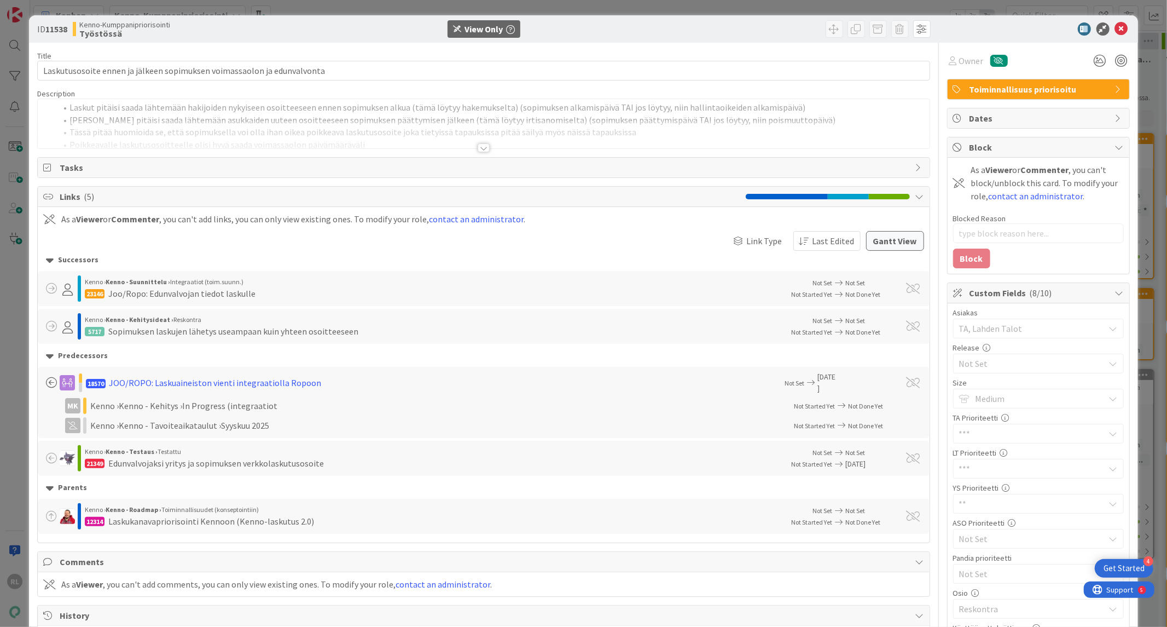
click at [483, 145] on div at bounding box center [484, 147] width 12 height 9
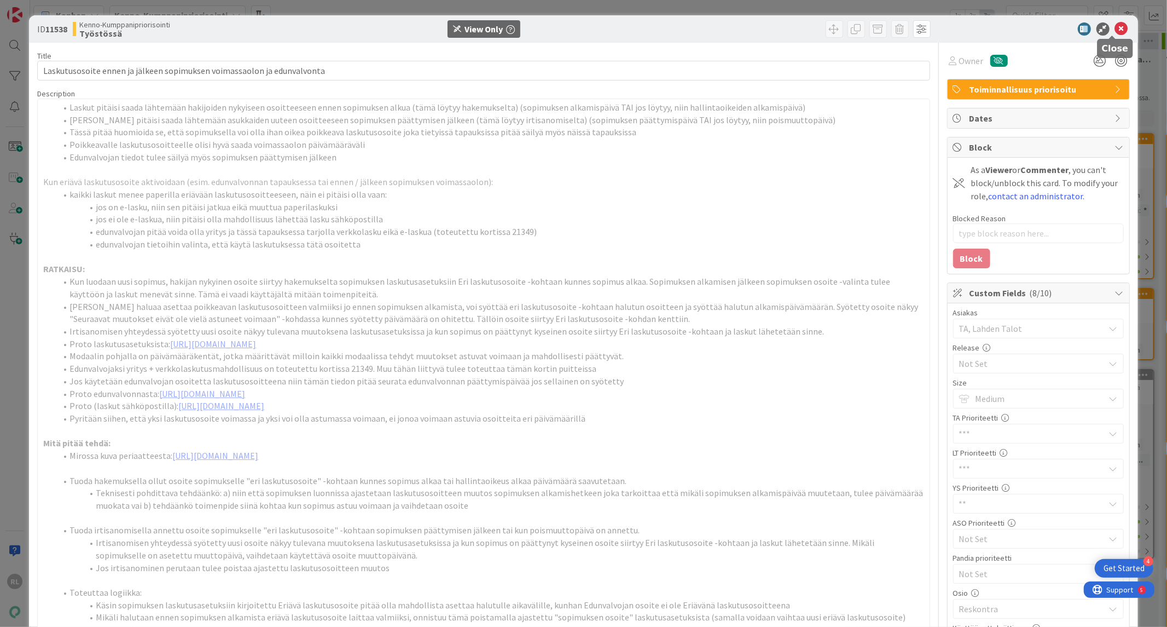
click at [1115, 26] on icon at bounding box center [1121, 28] width 13 height 13
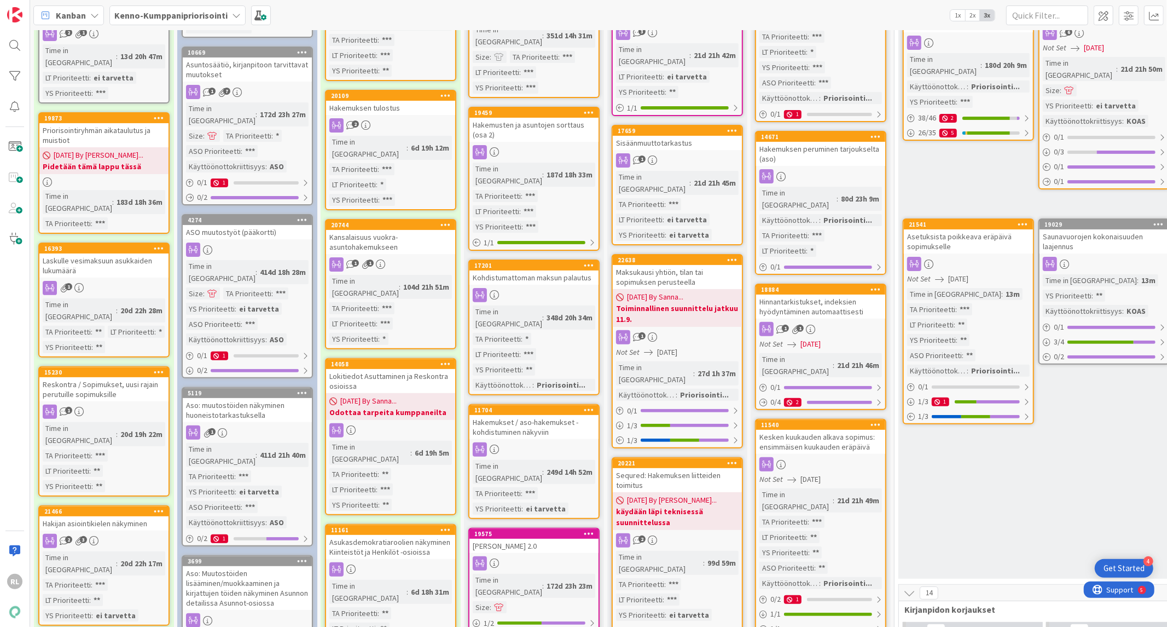
scroll to position [202, 0]
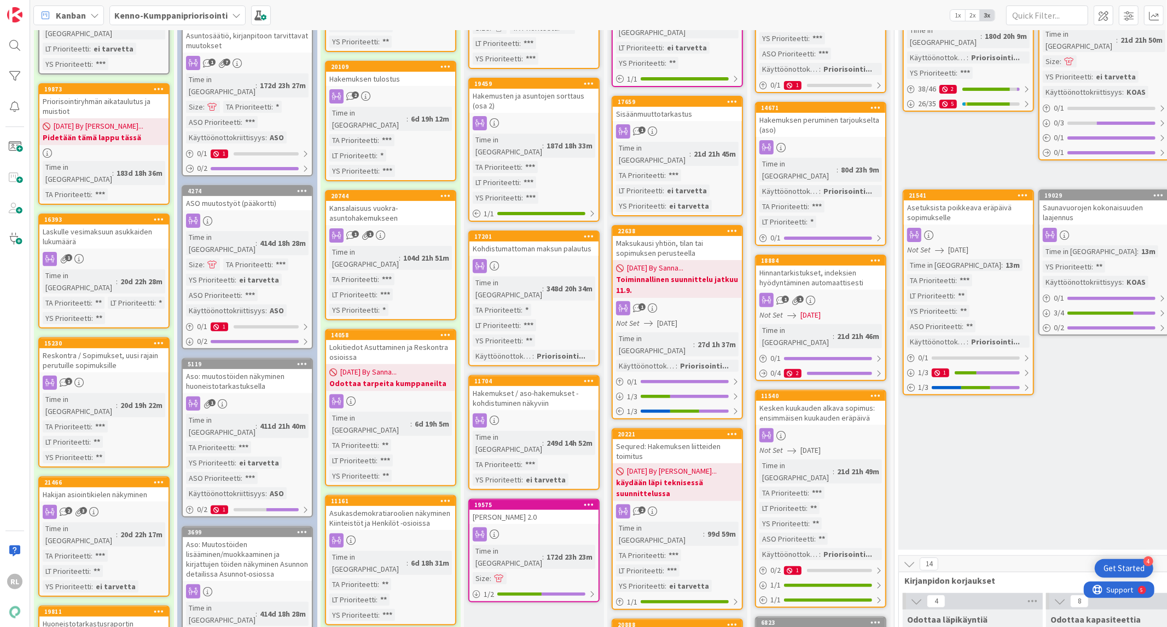
click at [540, 510] on div "Kenno laskutus 2.0" at bounding box center [534, 517] width 129 height 14
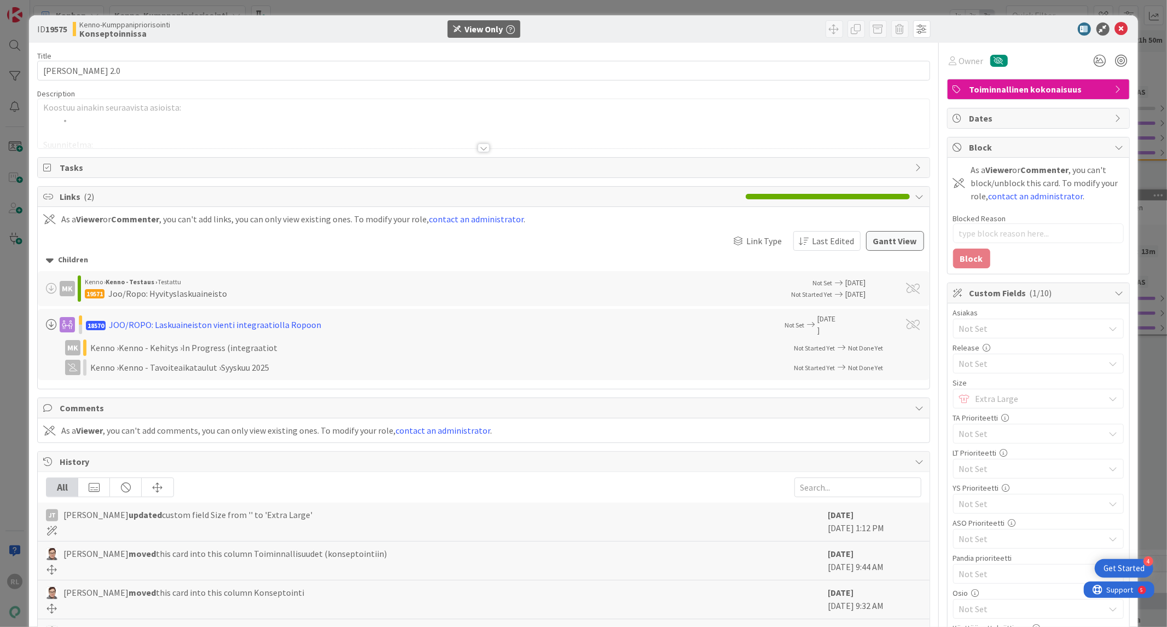
click at [478, 150] on div at bounding box center [484, 147] width 12 height 9
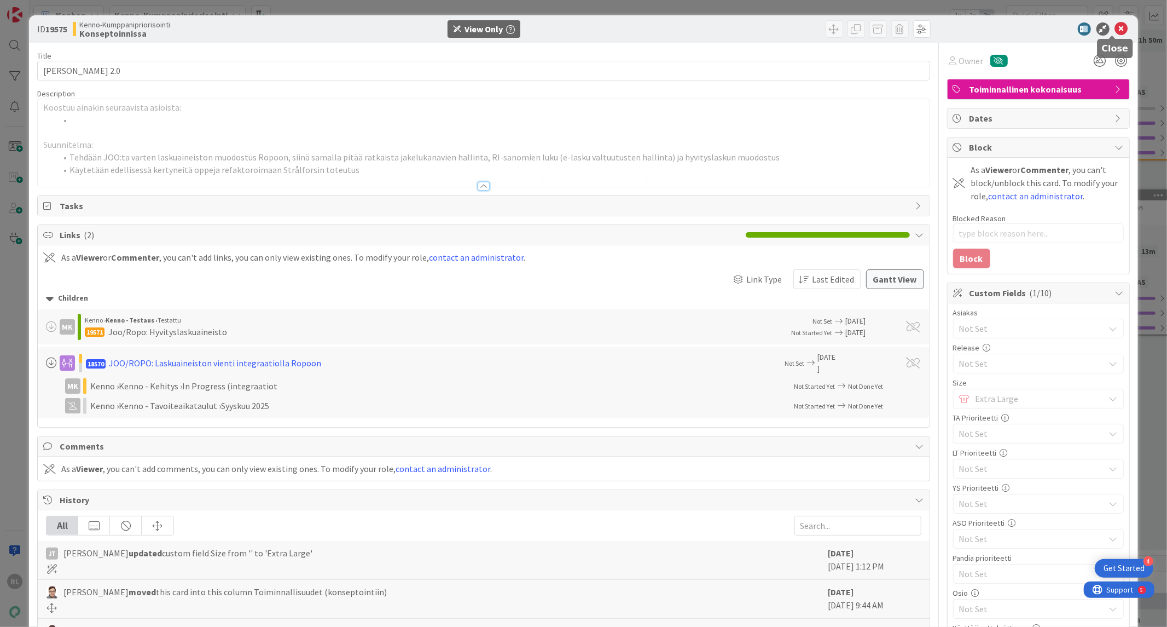
click at [1115, 33] on icon at bounding box center [1121, 28] width 13 height 13
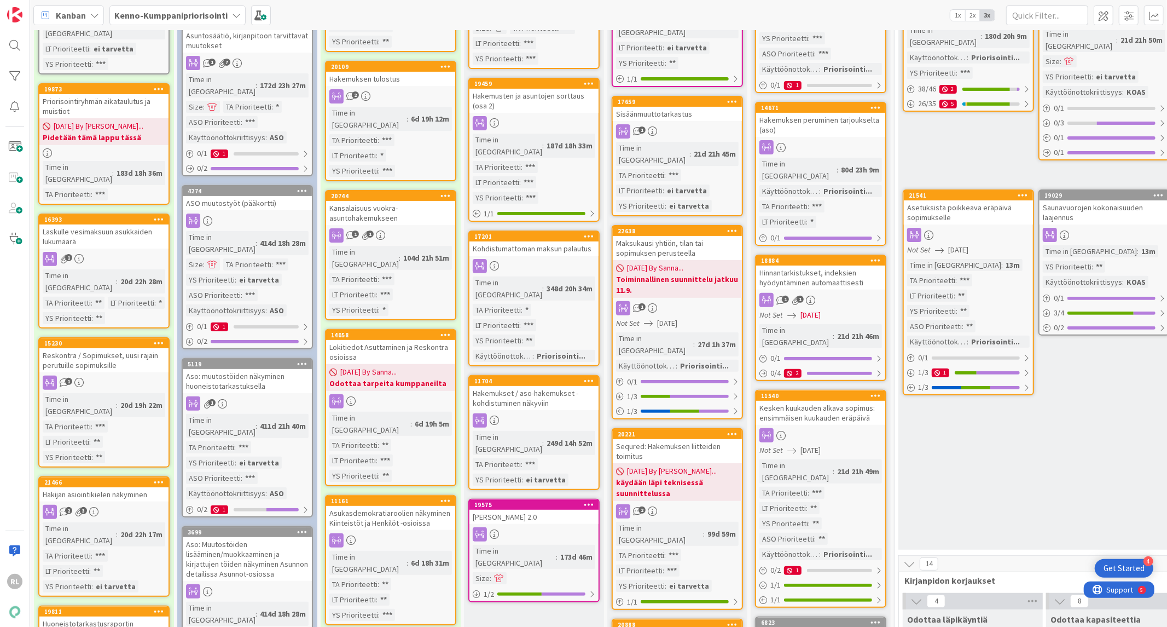
click at [549, 499] on link "19575 Kenno laskutus 2.0 Time in Column : 173d 46m Size : 1 / 2" at bounding box center [533, 550] width 131 height 103
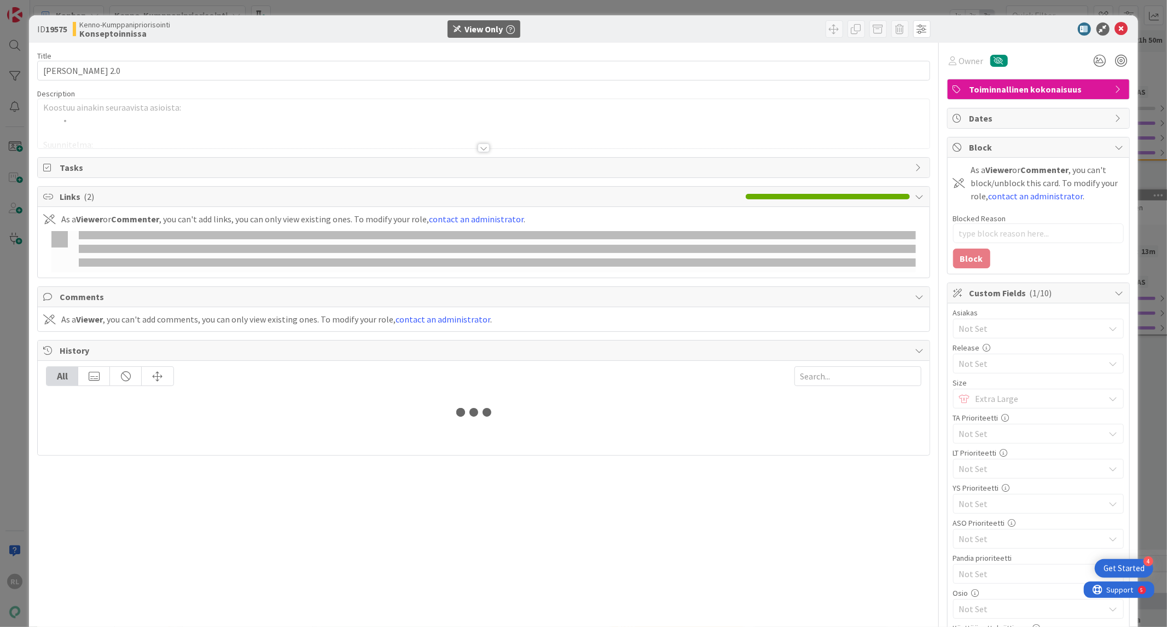
type textarea "x"
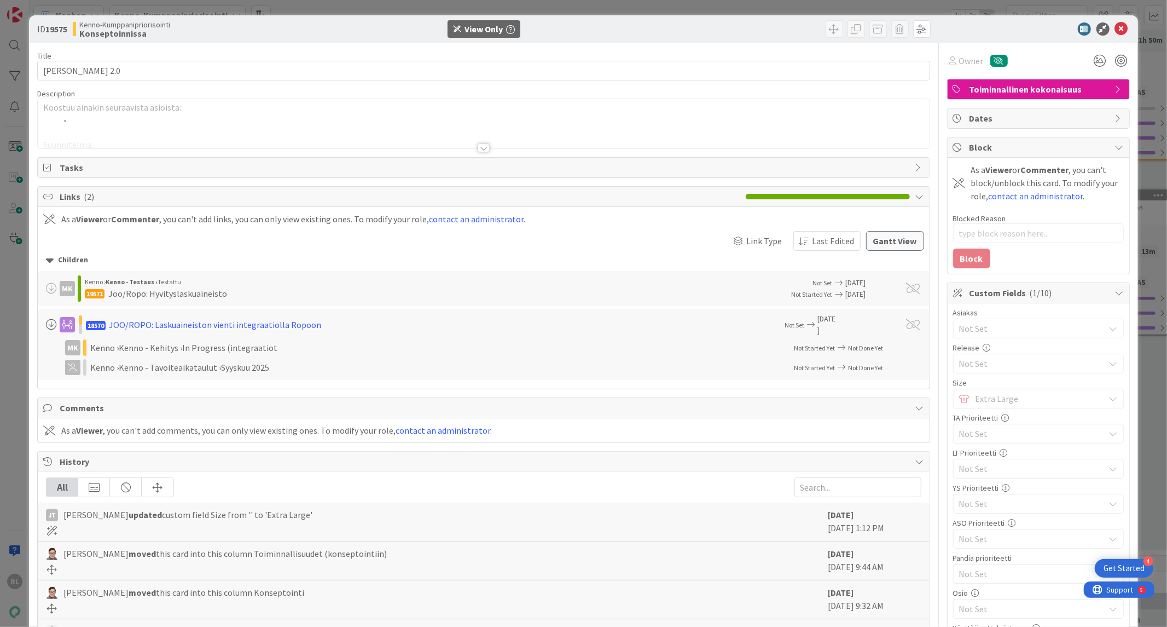
click at [478, 143] on div at bounding box center [484, 147] width 12 height 9
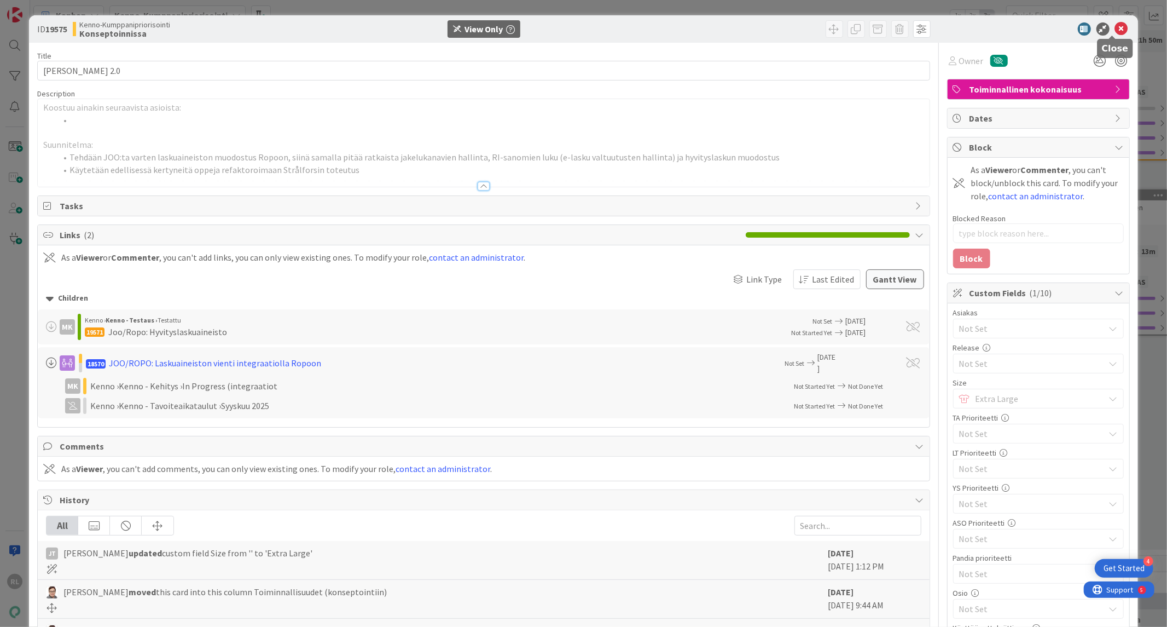
click at [1115, 29] on icon at bounding box center [1121, 28] width 13 height 13
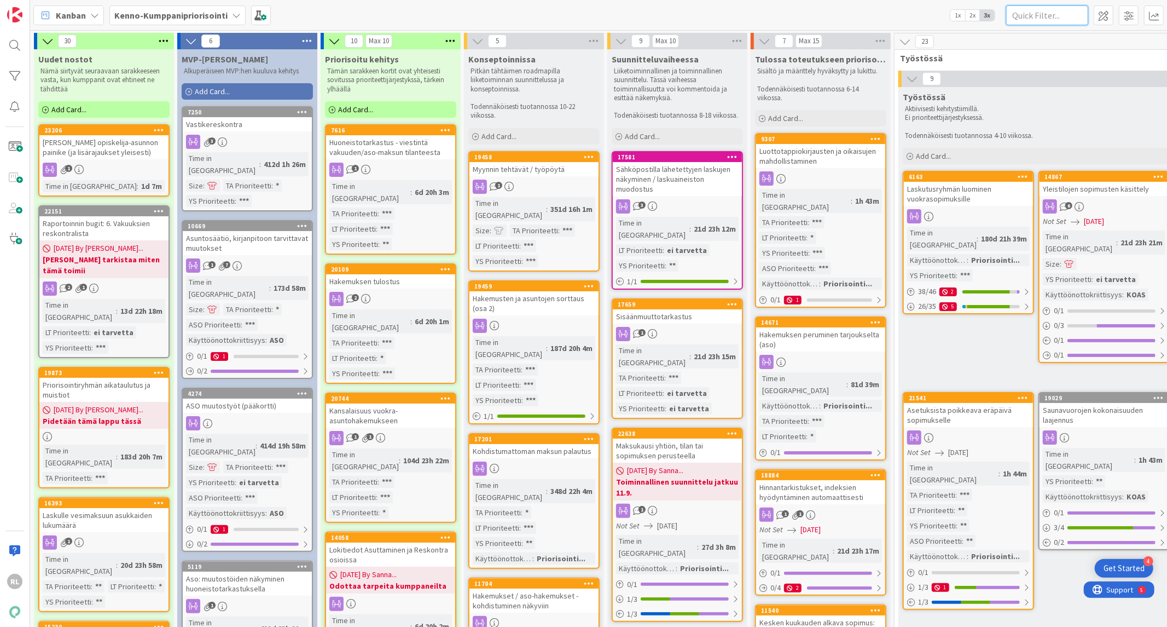
click at [1030, 11] on input "text" at bounding box center [1047, 15] width 82 height 20
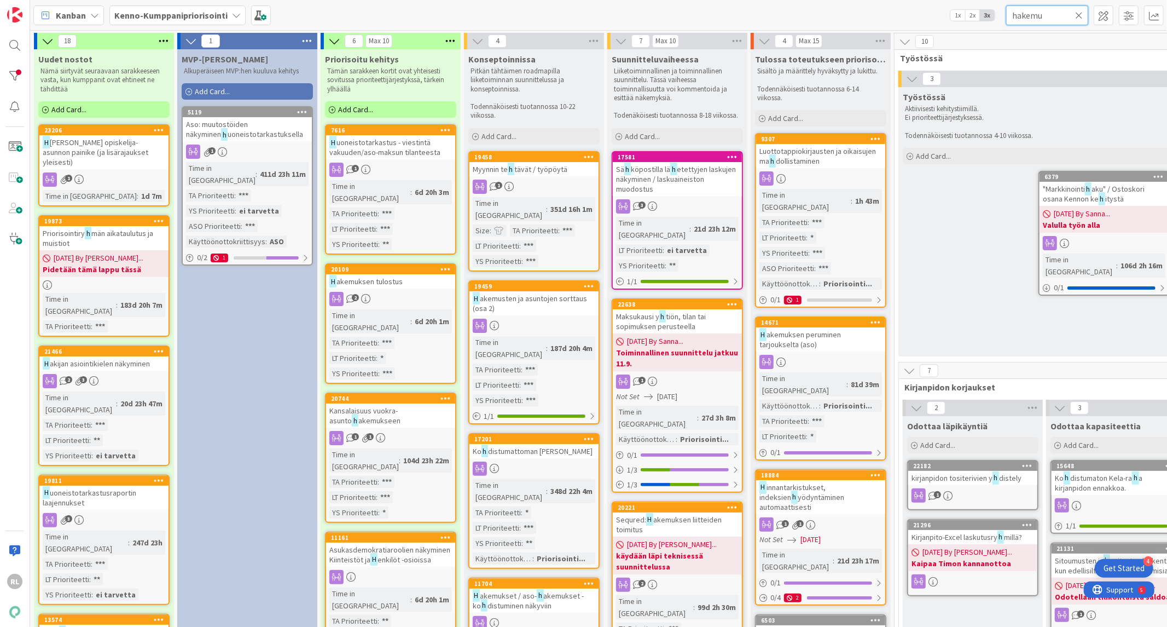
type input "hakemus"
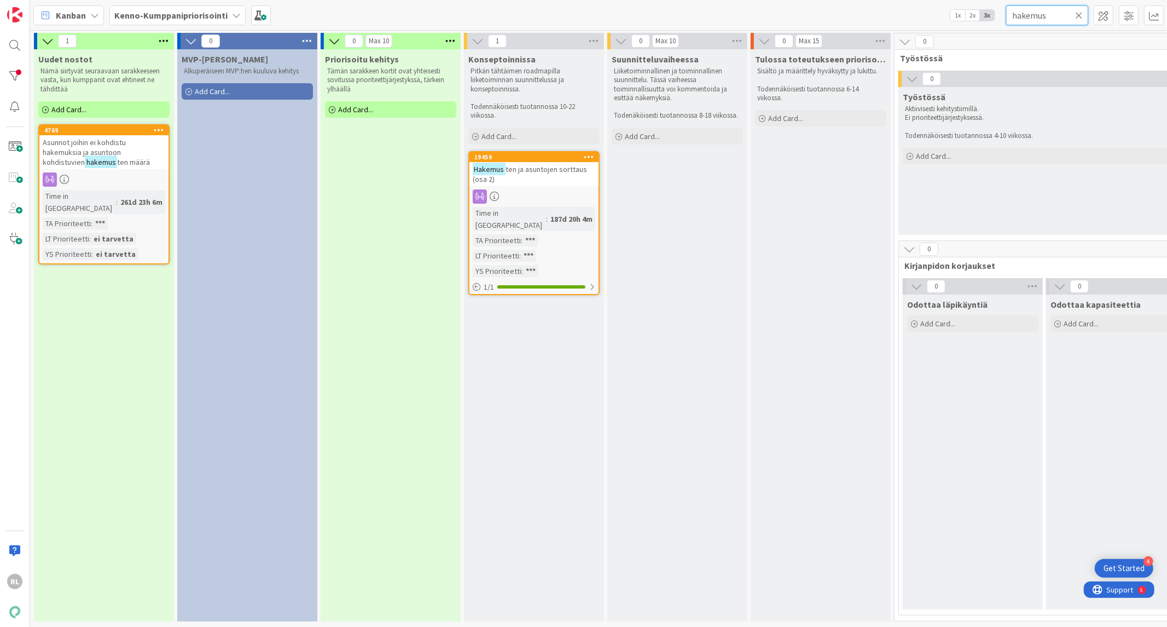
drag, startPoint x: 1050, startPoint y: 17, endPoint x: 966, endPoint y: 15, distance: 83.7
click at [966, 15] on div "Kanban Kenno-Kumppanipriorisointi 1x 2x 3x hakemus" at bounding box center [598, 15] width 1137 height 30
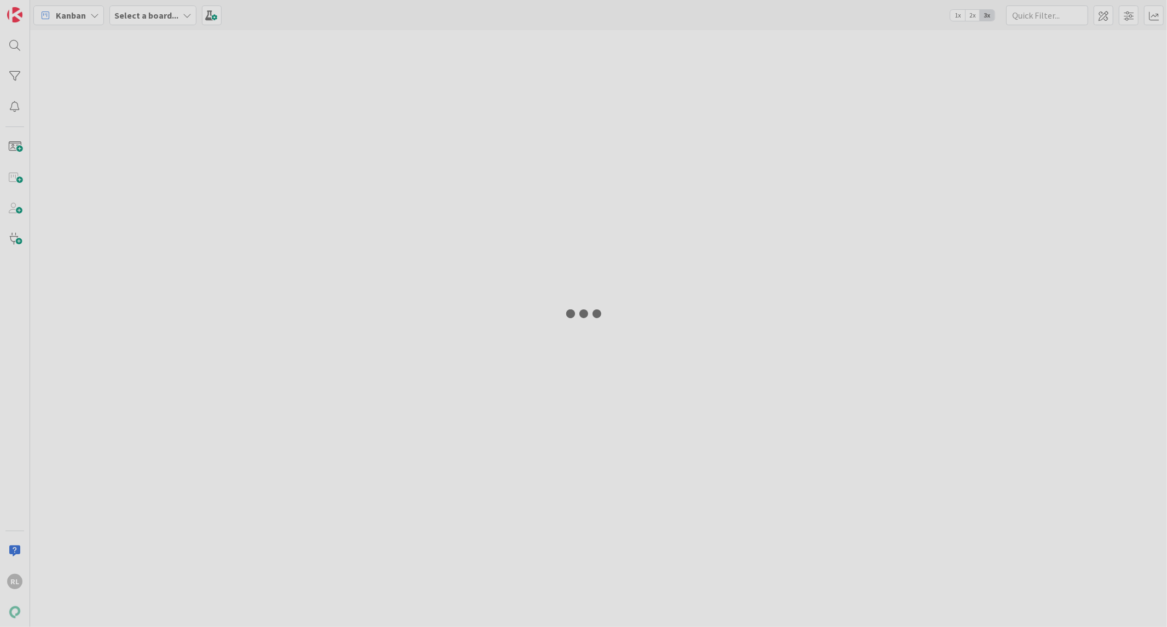
type input "19381"
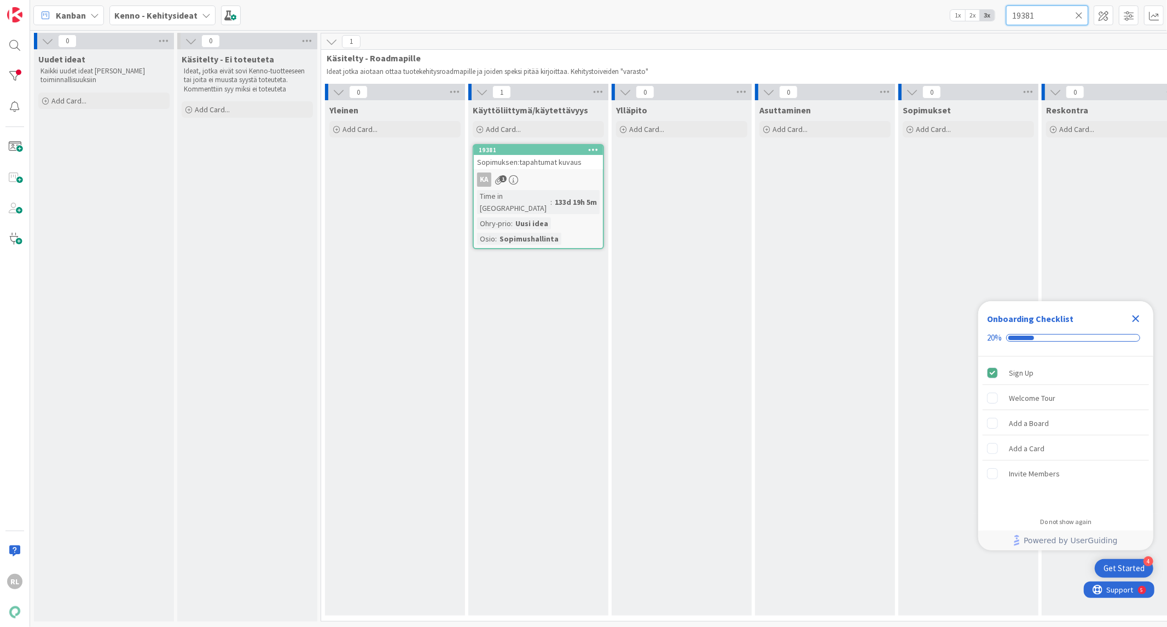
drag, startPoint x: 919, startPoint y: 26, endPoint x: 871, endPoint y: 4, distance: 52.7
click at [889, 26] on div "Kanban Kenno - Kehitysideat 1x 2x 3x 19381" at bounding box center [598, 15] width 1137 height 30
type input "1"
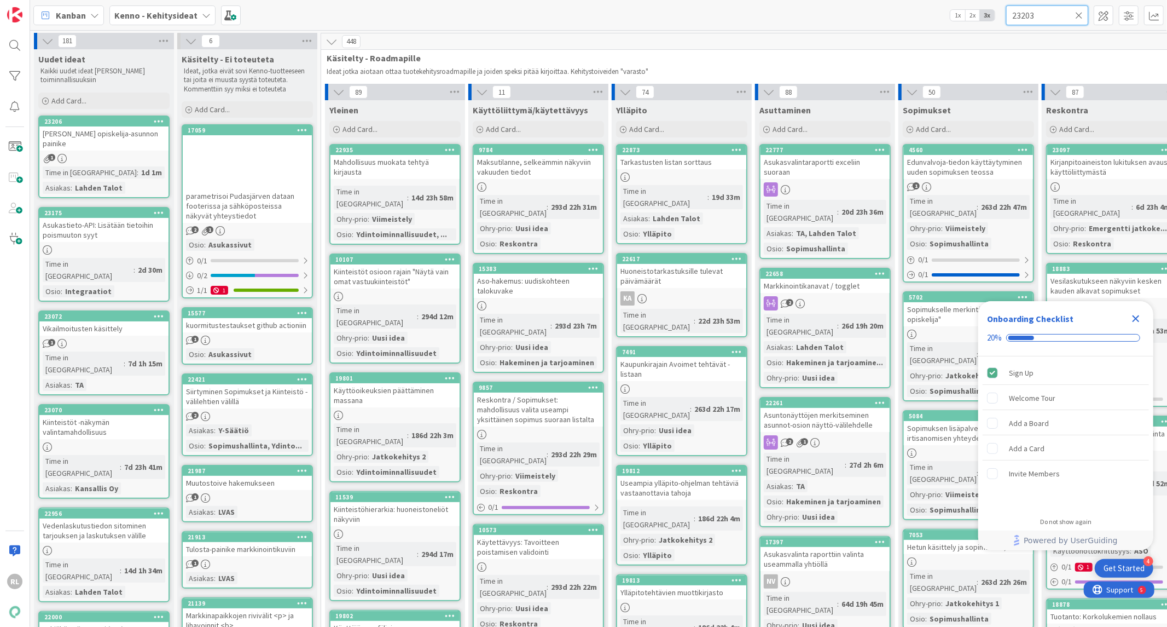
click at [1044, 6] on input "23203" at bounding box center [1047, 15] width 82 height 20
click at [1040, 15] on input "23203" at bounding box center [1047, 15] width 82 height 20
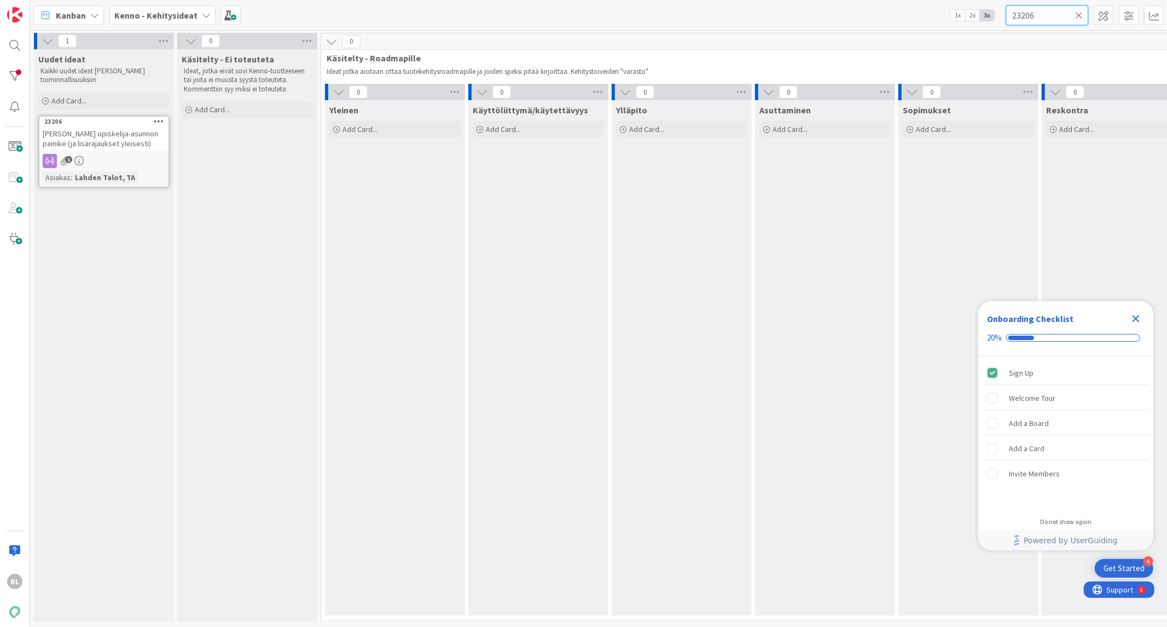
drag, startPoint x: 1051, startPoint y: 19, endPoint x: 1021, endPoint y: 26, distance: 30.9
click at [1018, 25] on div "Kanban Kenno - Kehitysideat 1x 2x 3x 23206" at bounding box center [598, 15] width 1137 height 30
drag, startPoint x: 1049, startPoint y: 16, endPoint x: 739, endPoint y: 3, distance: 310.1
click at [814, 22] on div "Kanban Kenno - Kehitysideat 1x 2x 3x 23086" at bounding box center [598, 15] width 1137 height 30
click at [109, 130] on span "Asukastieto-API: Lisätään tietoihin poismuuton syyt" at bounding box center [98, 139] width 111 height 20
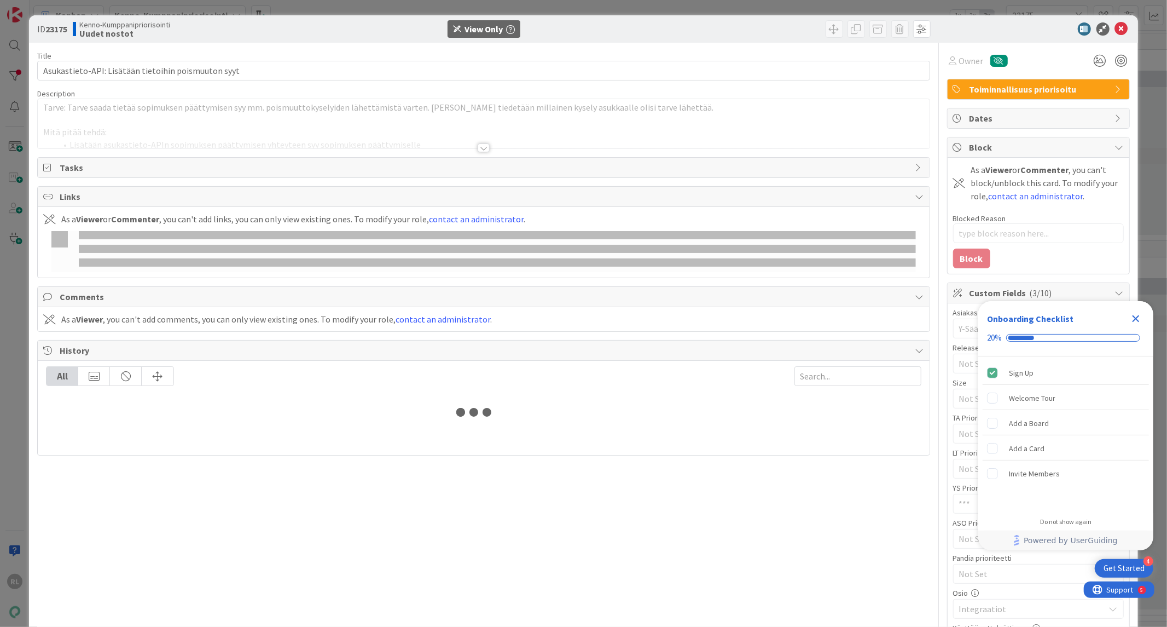
type input "19381"
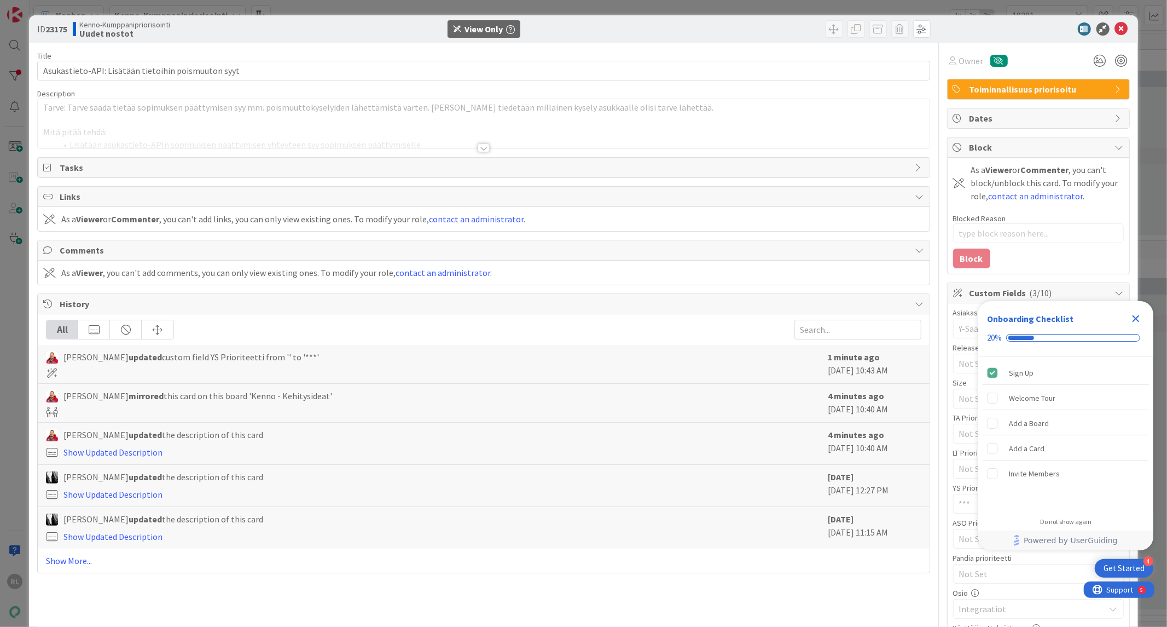
type textarea "x"
click at [478, 148] on div at bounding box center [484, 147] width 12 height 9
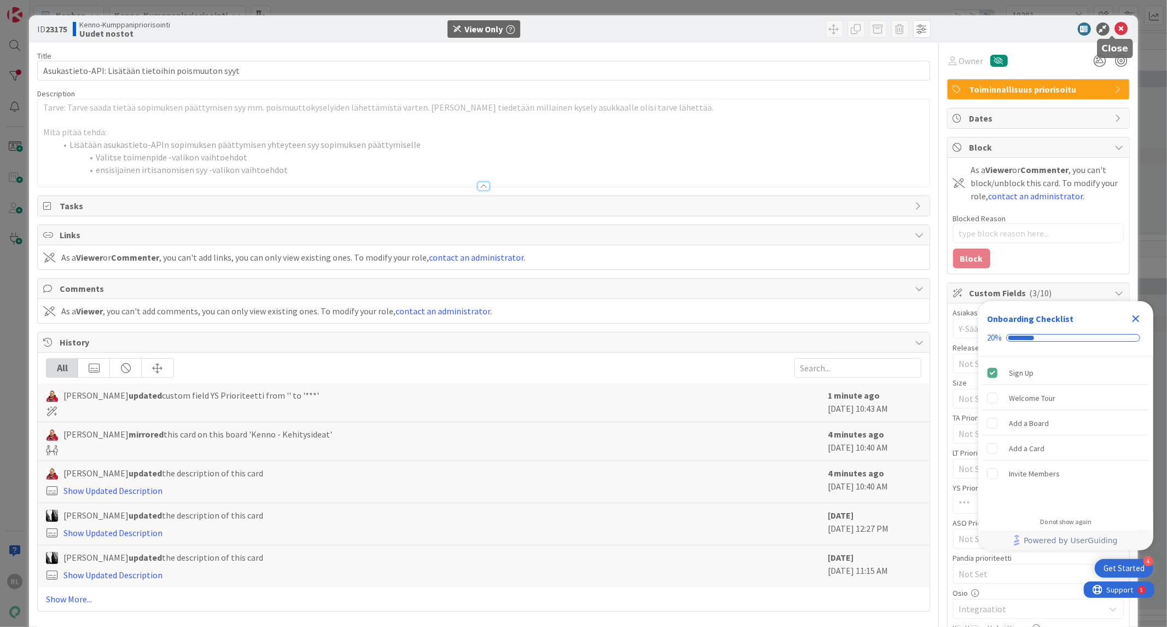
click at [1115, 25] on icon at bounding box center [1121, 28] width 13 height 13
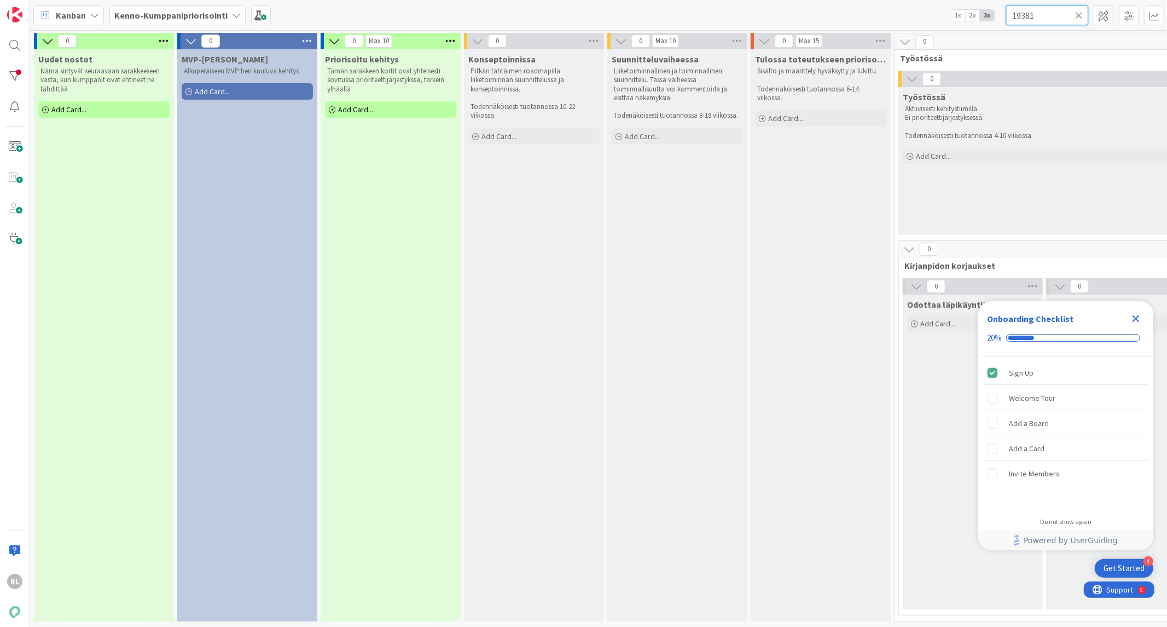
drag, startPoint x: 1030, startPoint y: 9, endPoint x: 930, endPoint y: 5, distance: 100.2
click at [933, 4] on div "Kanban Kenno-Kumppanipriorisointi 1x 2x 3x 19381" at bounding box center [598, 15] width 1137 height 30
type input "22935"
click at [807, 319] on div "Tulossa toteutukseen priorisoituna Sisältö ja määrittely hyväksytty ja lukittu.…" at bounding box center [821, 335] width 140 height 572
click at [1139, 319] on icon "Close Checklist" at bounding box center [1136, 318] width 13 height 13
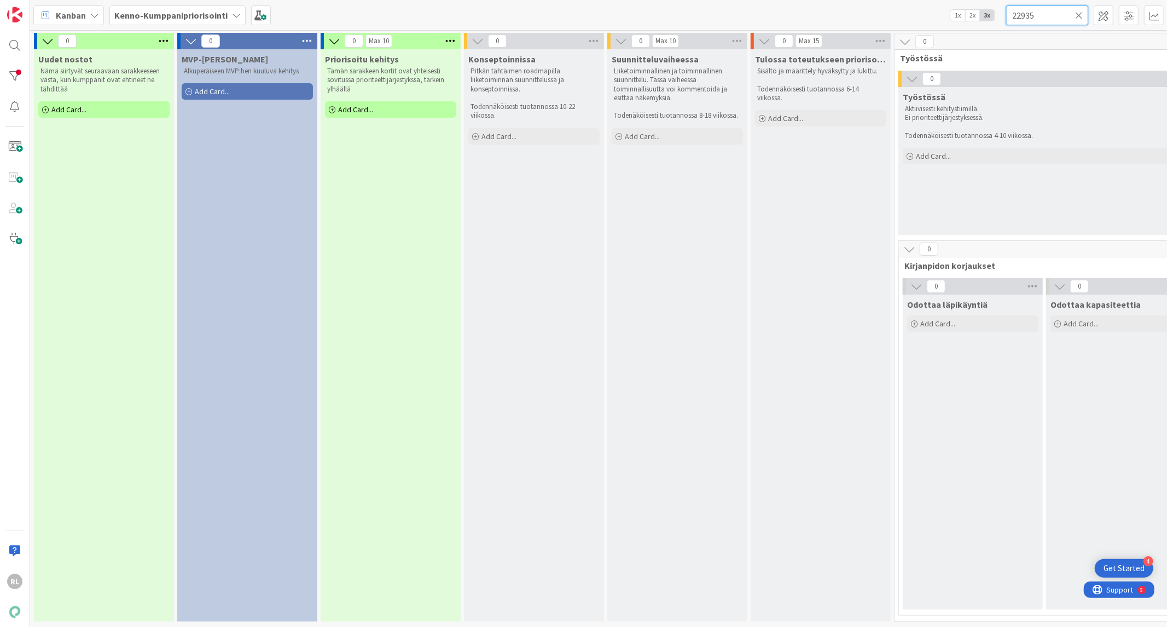
click at [1044, 24] on input "22935" at bounding box center [1047, 15] width 82 height 20
drag, startPoint x: 1044, startPoint y: 21, endPoint x: 1009, endPoint y: 14, distance: 35.7
click at [1009, 14] on input "22935" at bounding box center [1047, 15] width 82 height 20
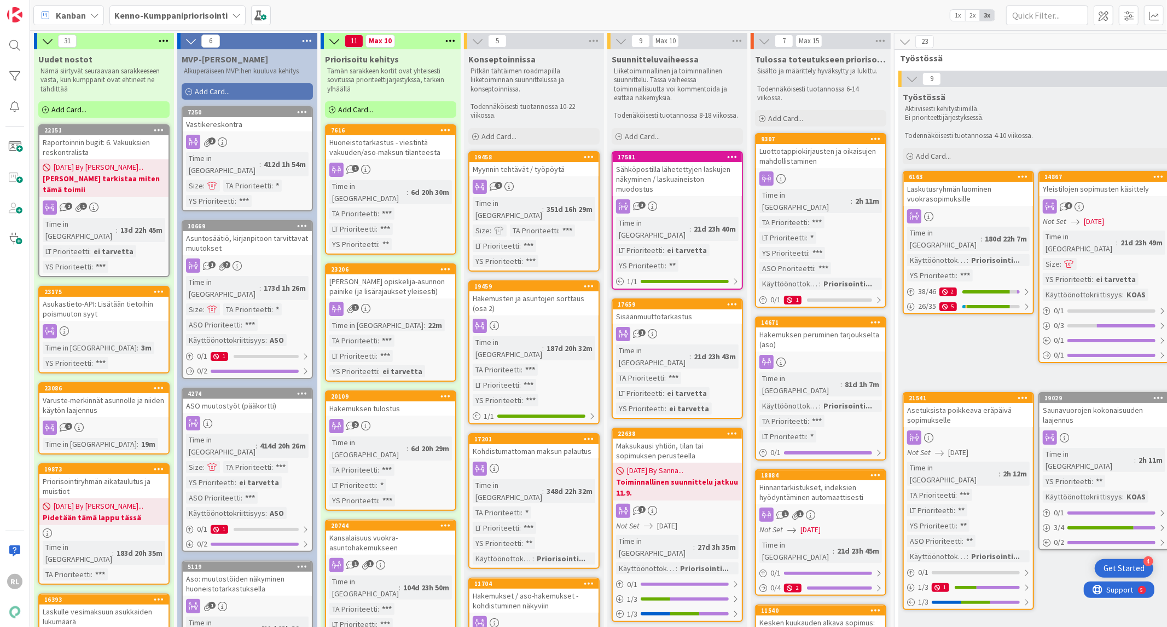
click at [220, 9] on span "Kenno-Kumppanipriorisointi" at bounding box center [170, 15] width 113 height 13
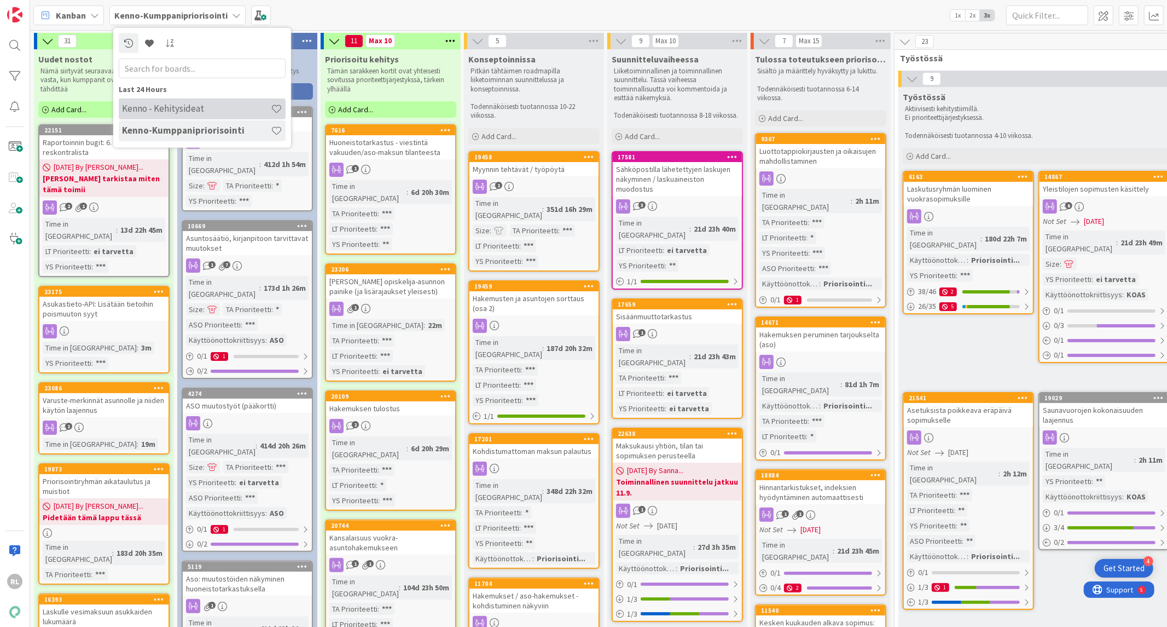
click at [171, 109] on h4 "Kenno - Kehitysideat" at bounding box center [196, 108] width 149 height 11
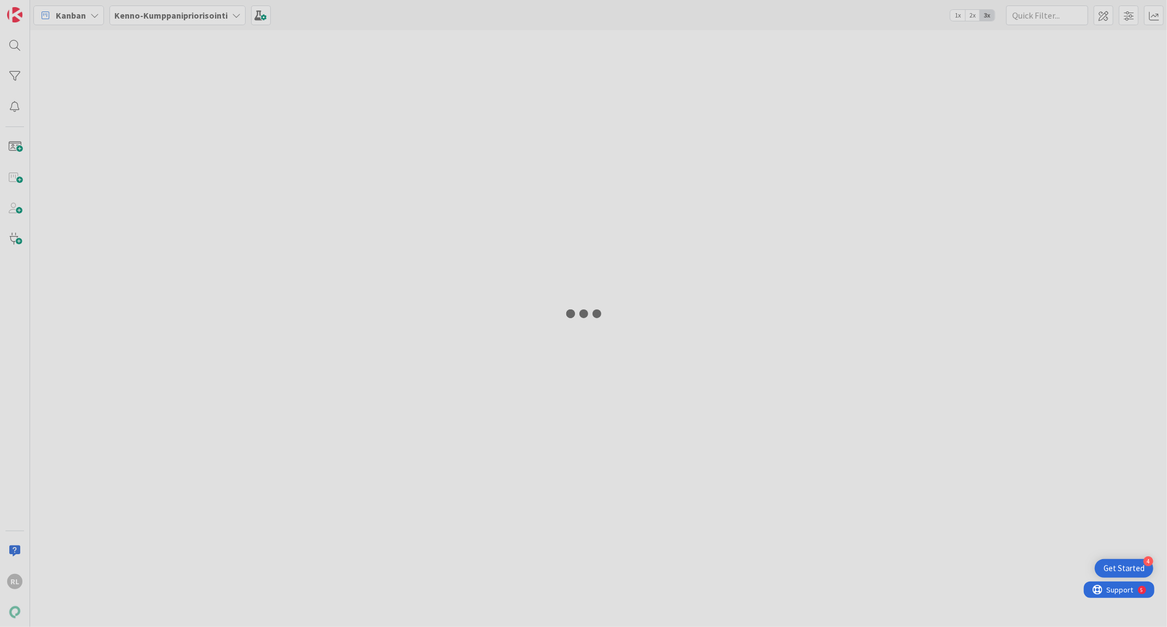
type input "23175"
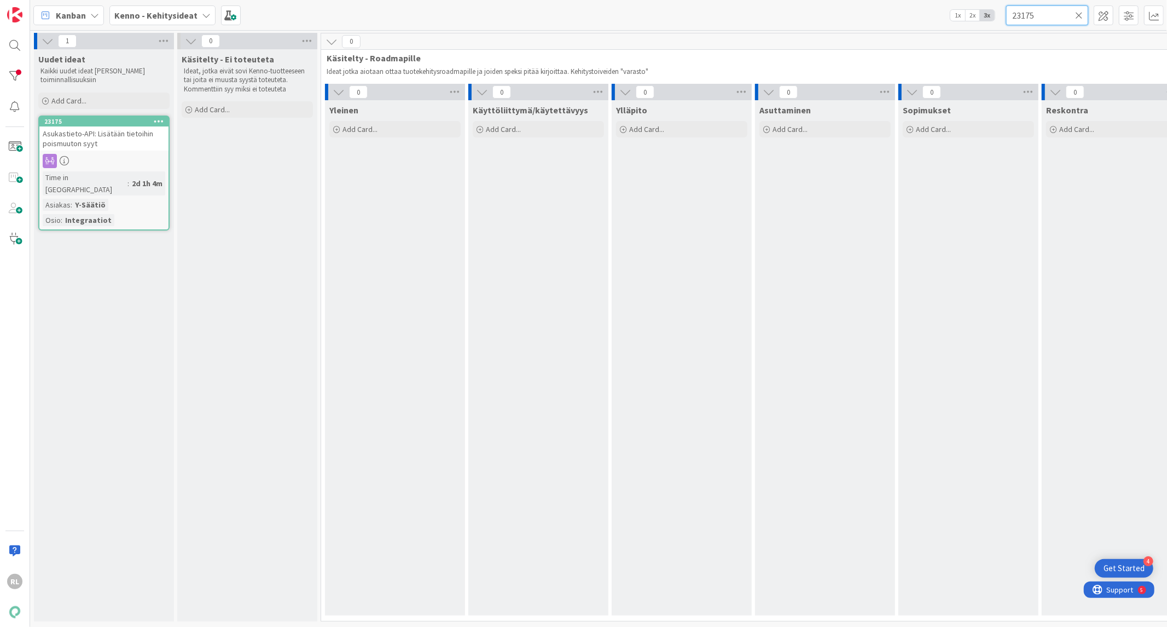
drag, startPoint x: 1062, startPoint y: 21, endPoint x: 1015, endPoint y: 20, distance: 47.1
click at [1015, 20] on input "23175" at bounding box center [1047, 15] width 82 height 20
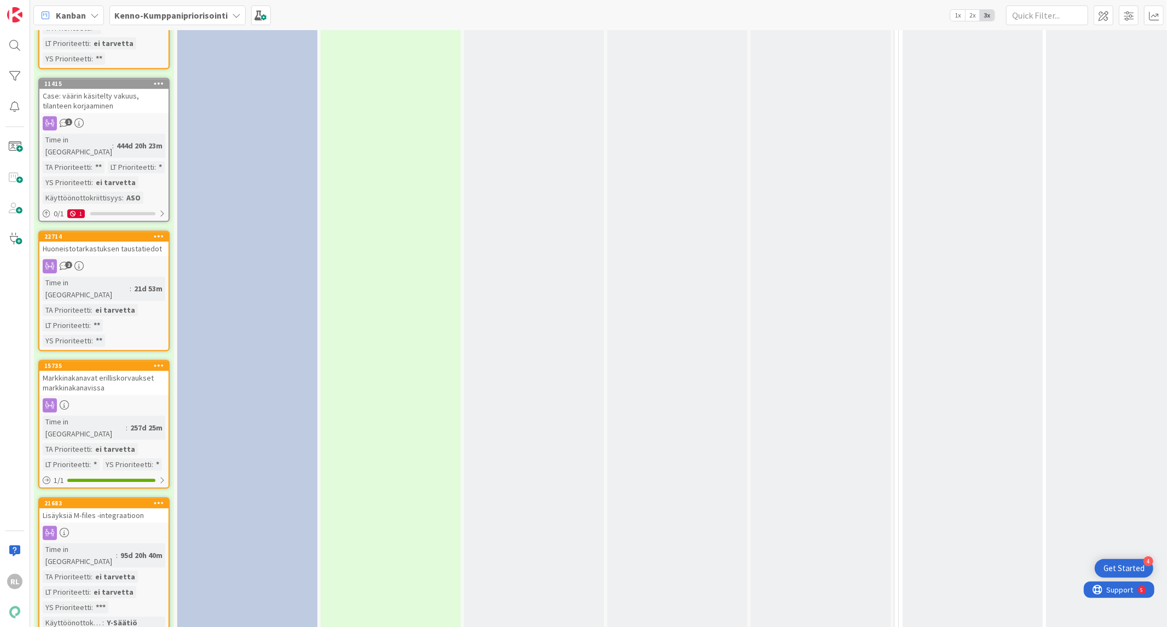
scroll to position [2315, 0]
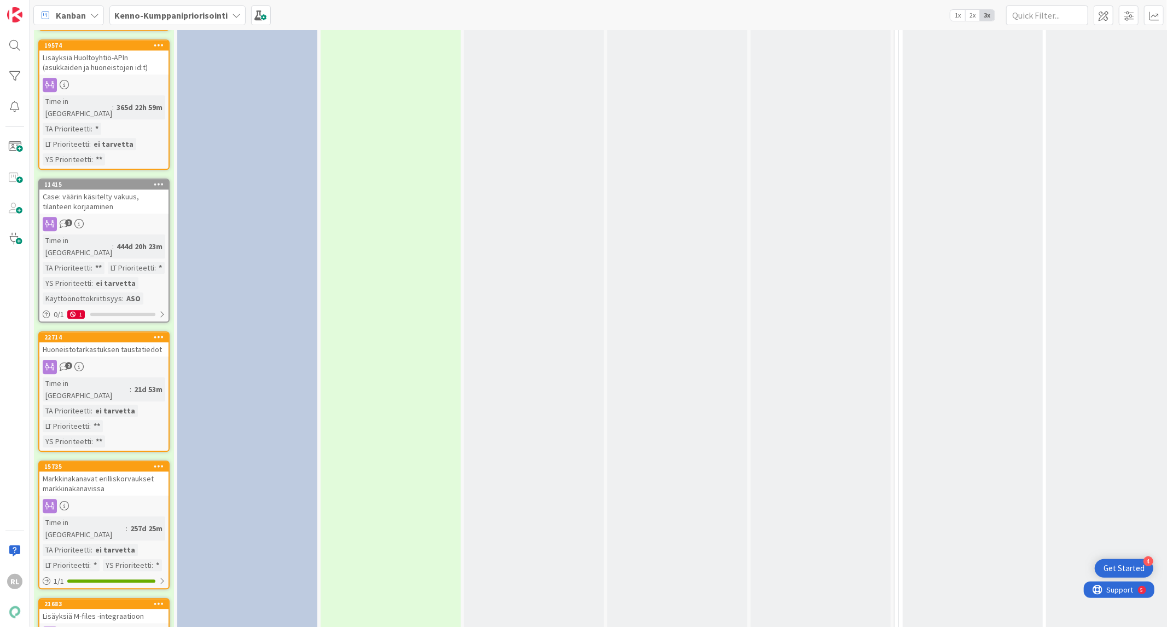
click at [115, 471] on div "Markkinakanavat erilliskorvaukset markkinakanavissa" at bounding box center [103, 483] width 129 height 24
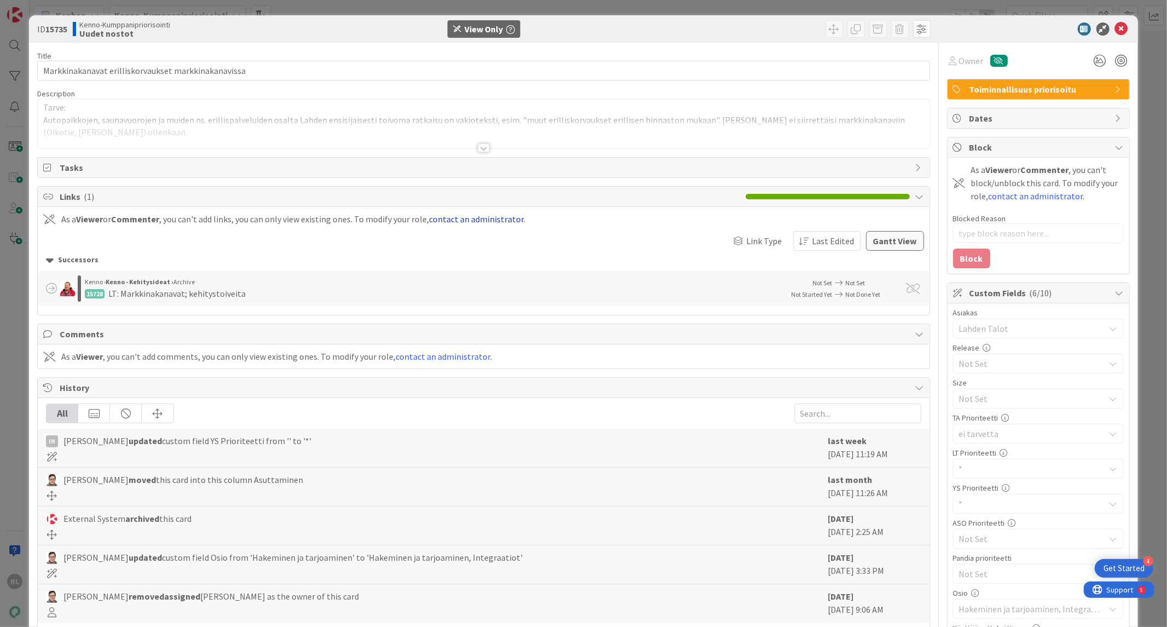
type textarea "x"
click at [478, 143] on div at bounding box center [483, 134] width 891 height 28
click at [1115, 26] on icon at bounding box center [1121, 28] width 13 height 13
